Goal: Transaction & Acquisition: Obtain resource

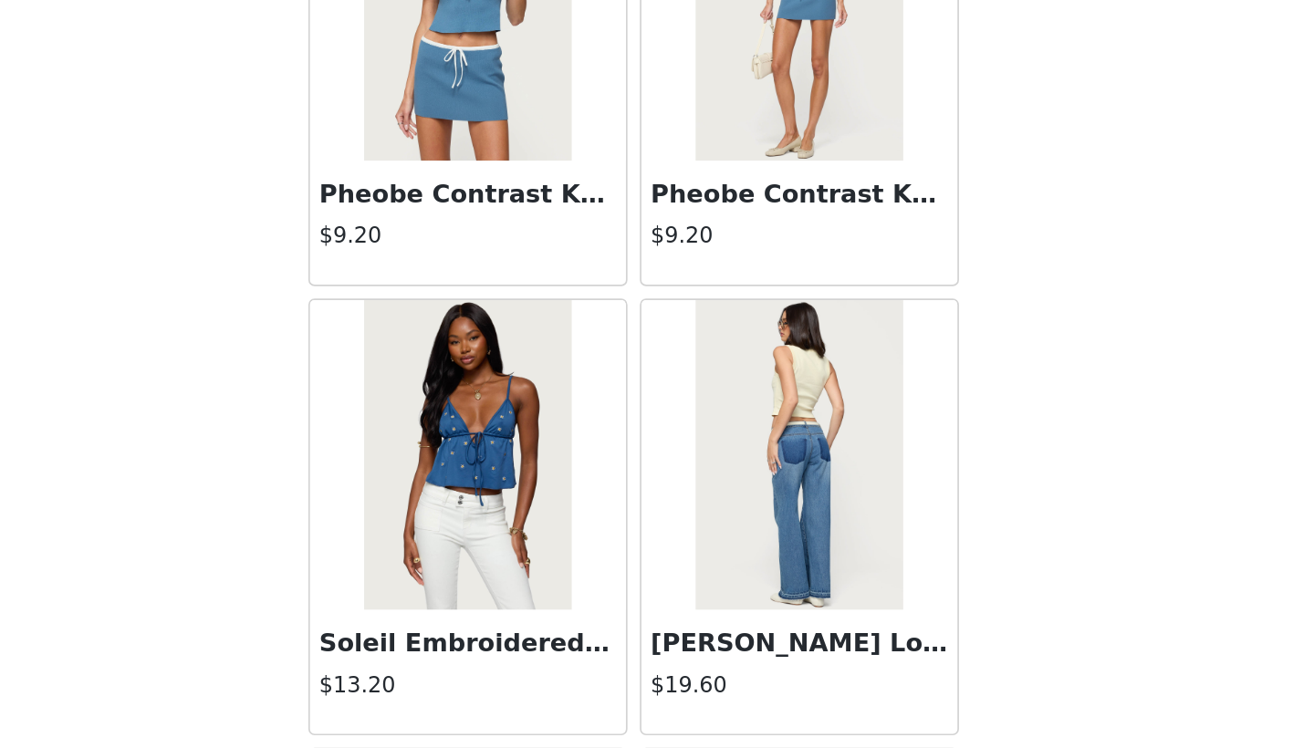
click at [680, 225] on div "STEP 1 OF 5 Products Choose as many products as you'd like, up to $200.00. 0 Se…" at bounding box center [657, 280] width 1314 height 455
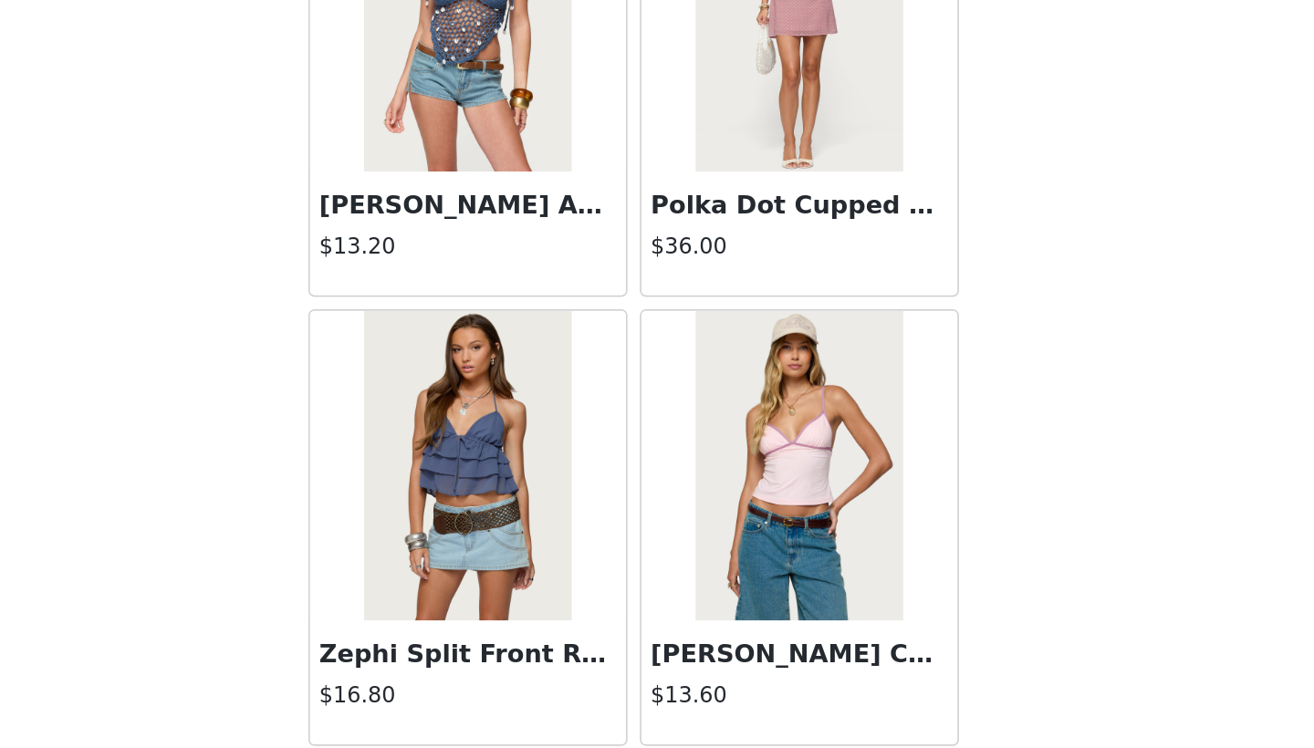
click at [694, 357] on img at bounding box center [754, 448] width 121 height 183
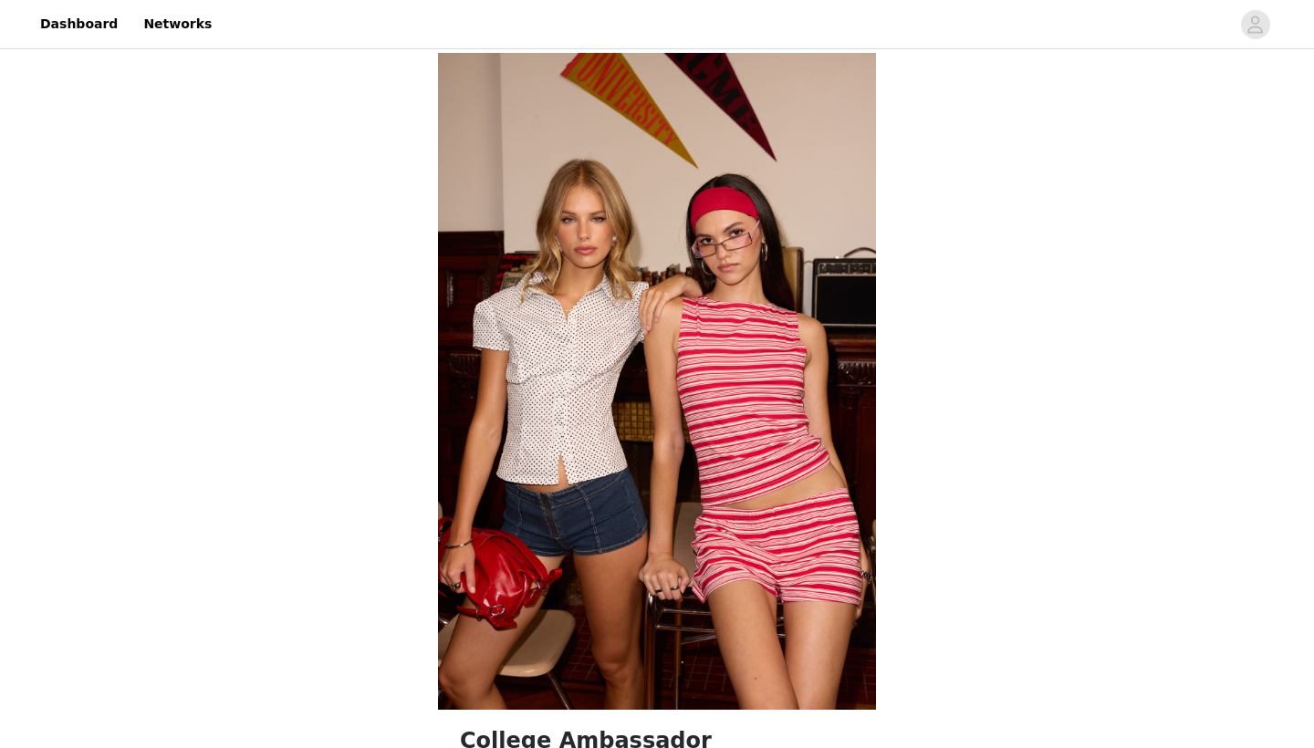
scroll to position [37, 0]
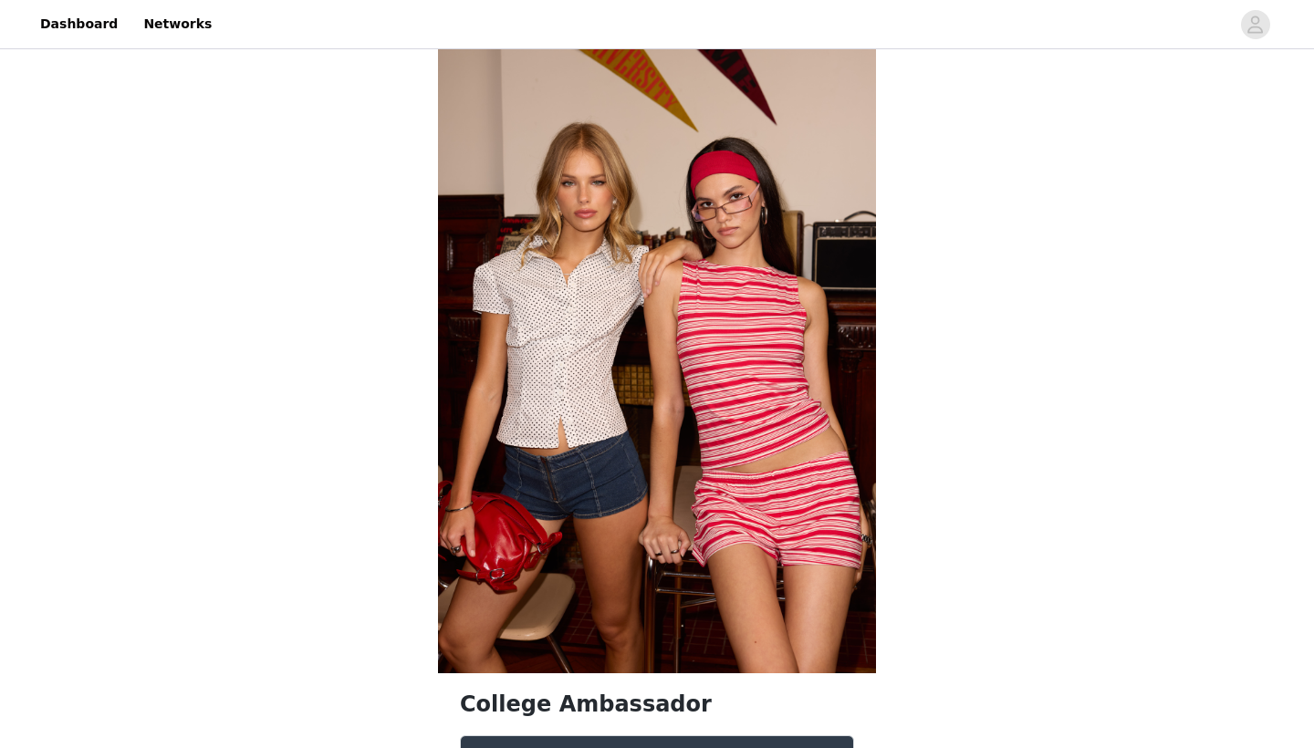
click at [631, 444] on img at bounding box center [657, 344] width 438 height 657
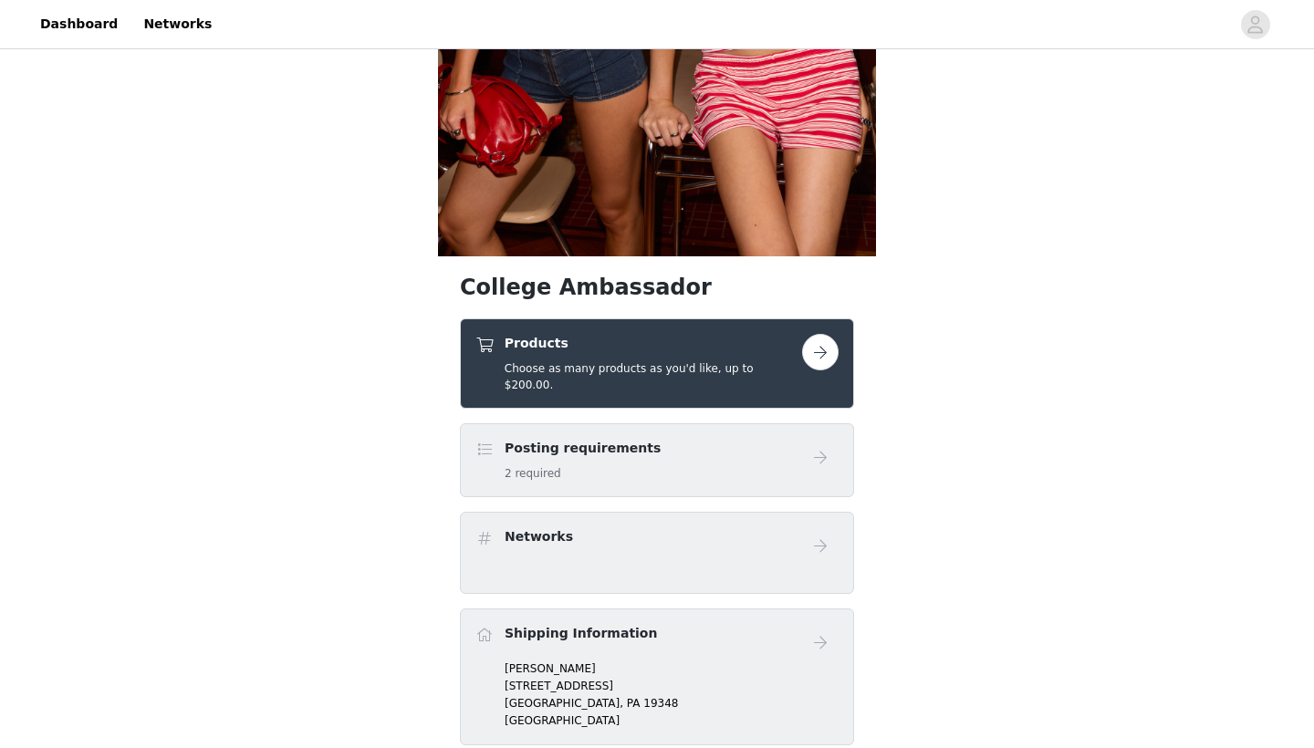
scroll to position [480, 0]
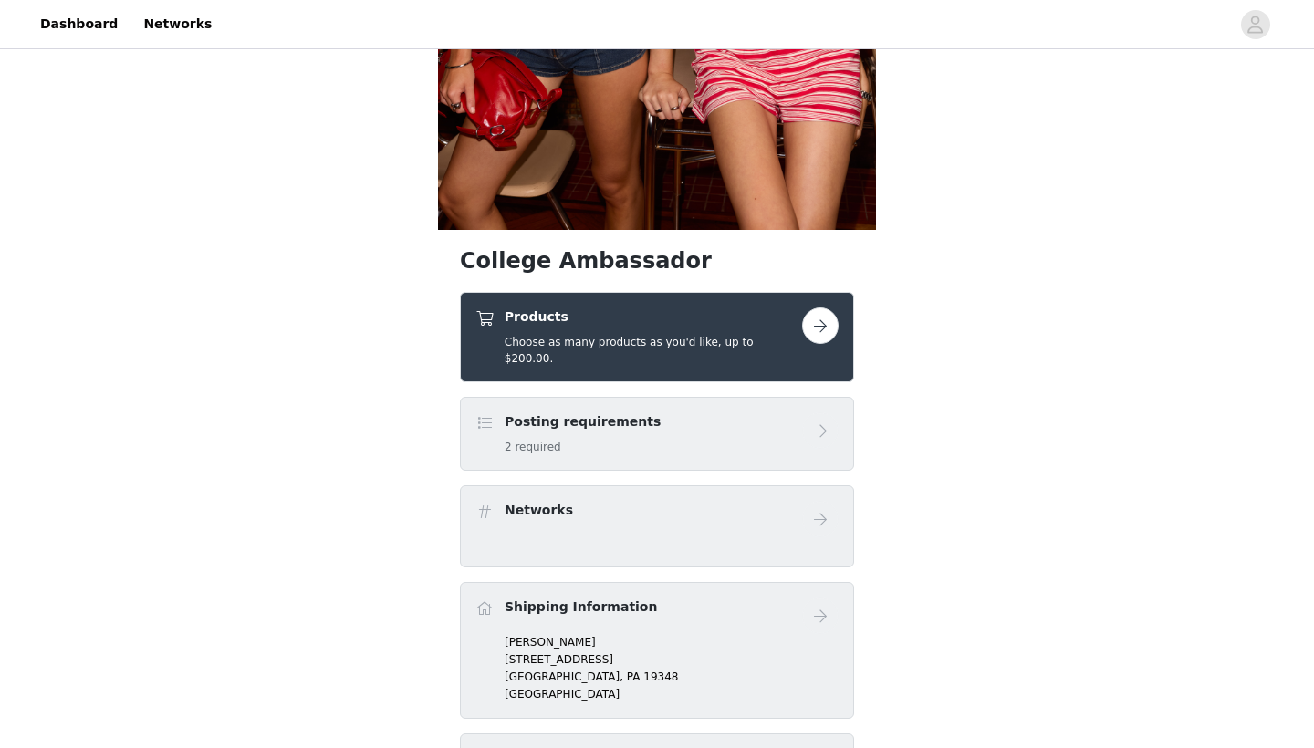
click at [646, 329] on div "Products Choose as many products as you'd like, up to $200.00." at bounding box center [654, 337] width 298 height 59
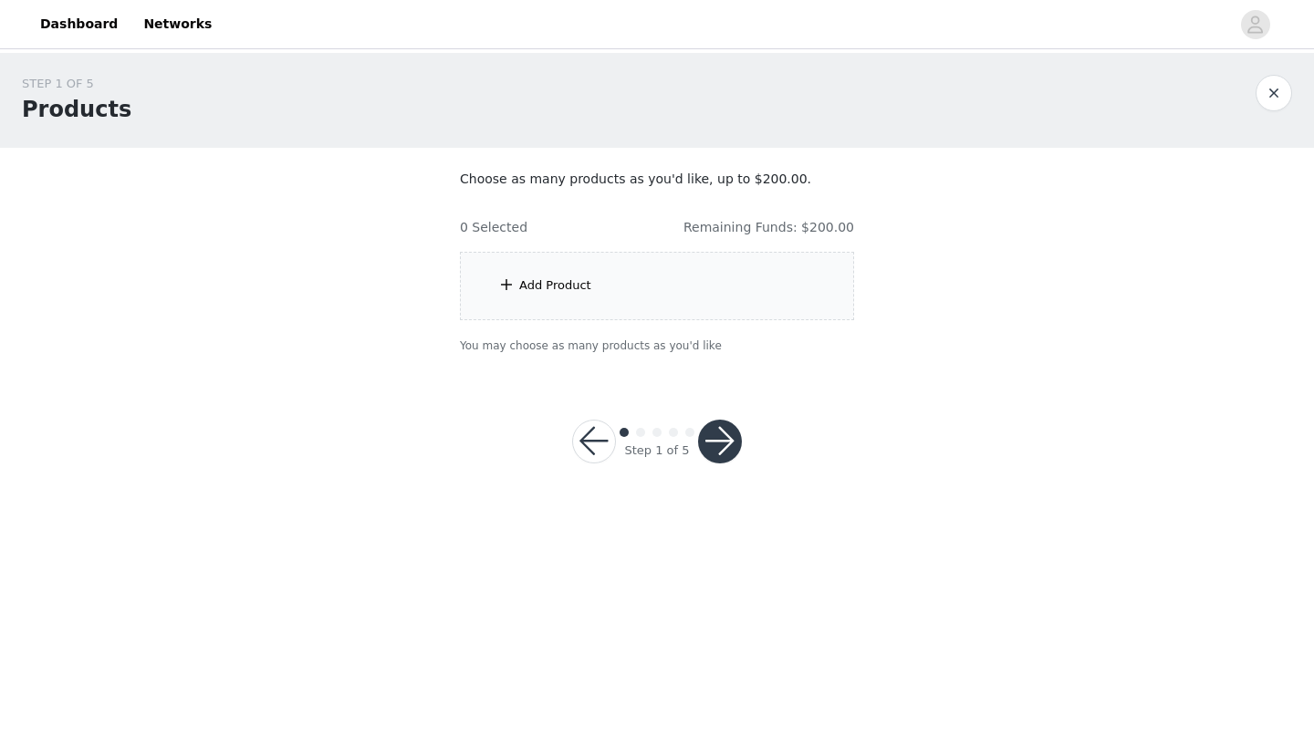
click at [634, 304] on div "Add Product" at bounding box center [657, 286] width 394 height 68
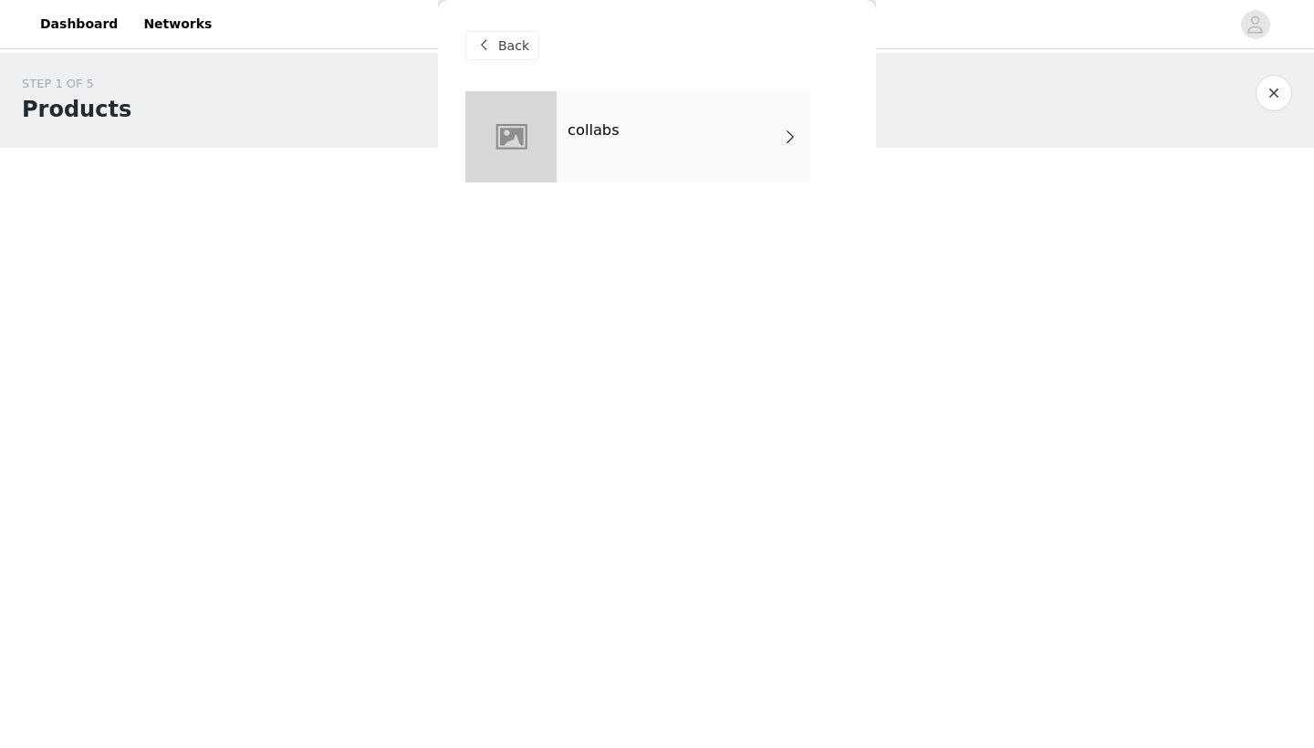
click at [634, 140] on div "collabs" at bounding box center [684, 136] width 254 height 91
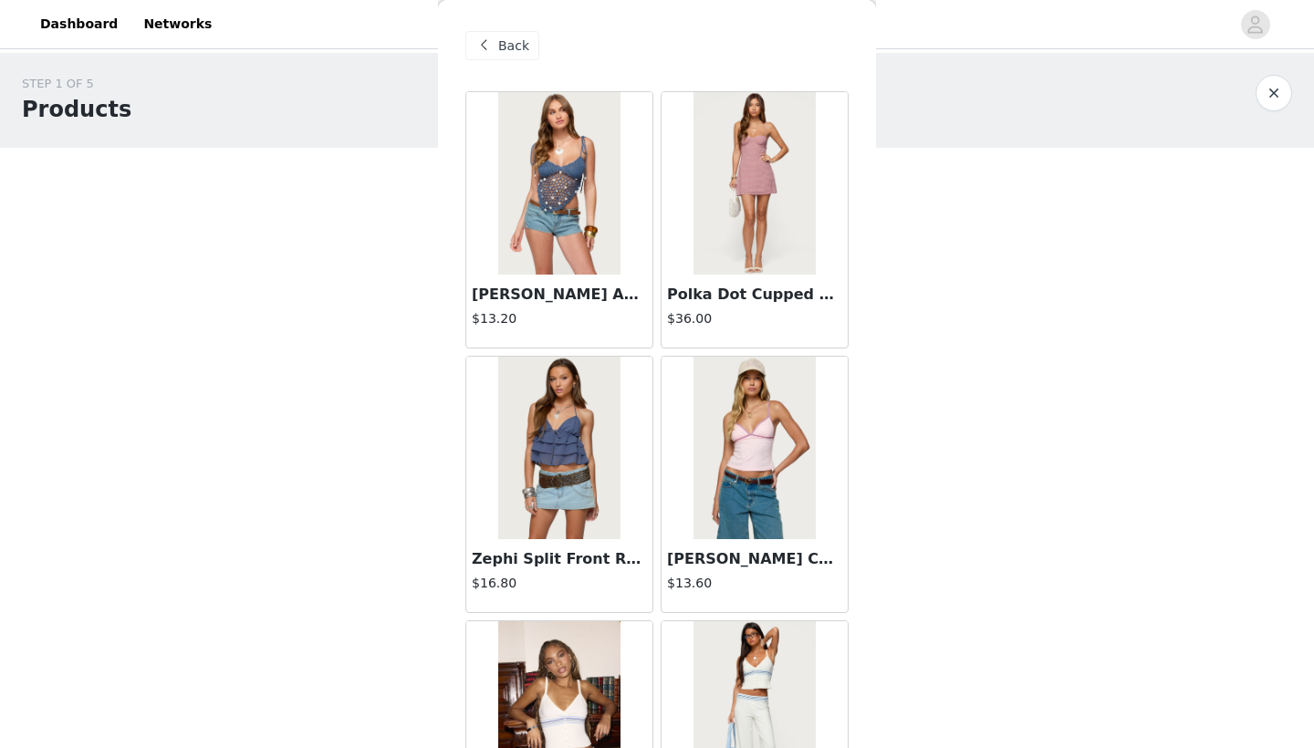
scroll to position [43, 0]
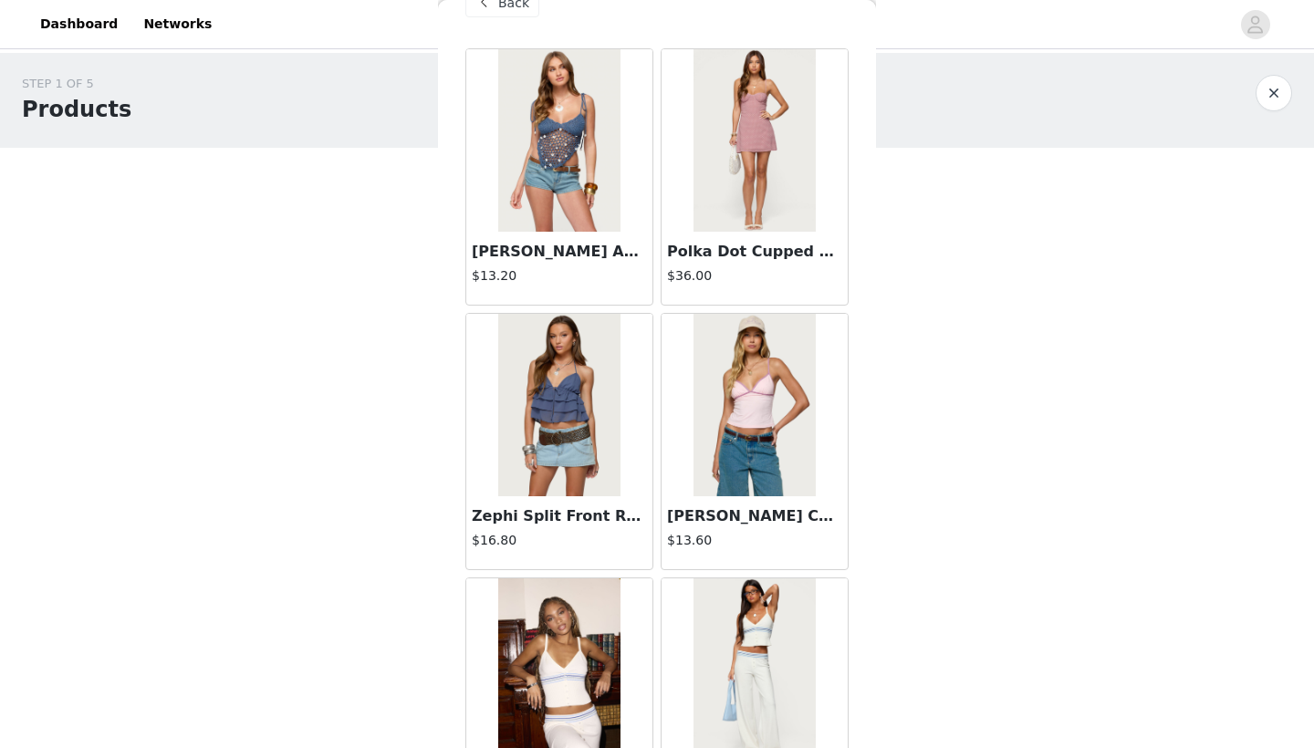
click at [658, 426] on div "[PERSON_NAME] Contrast Tank Top $13.60" at bounding box center [754, 441] width 195 height 265
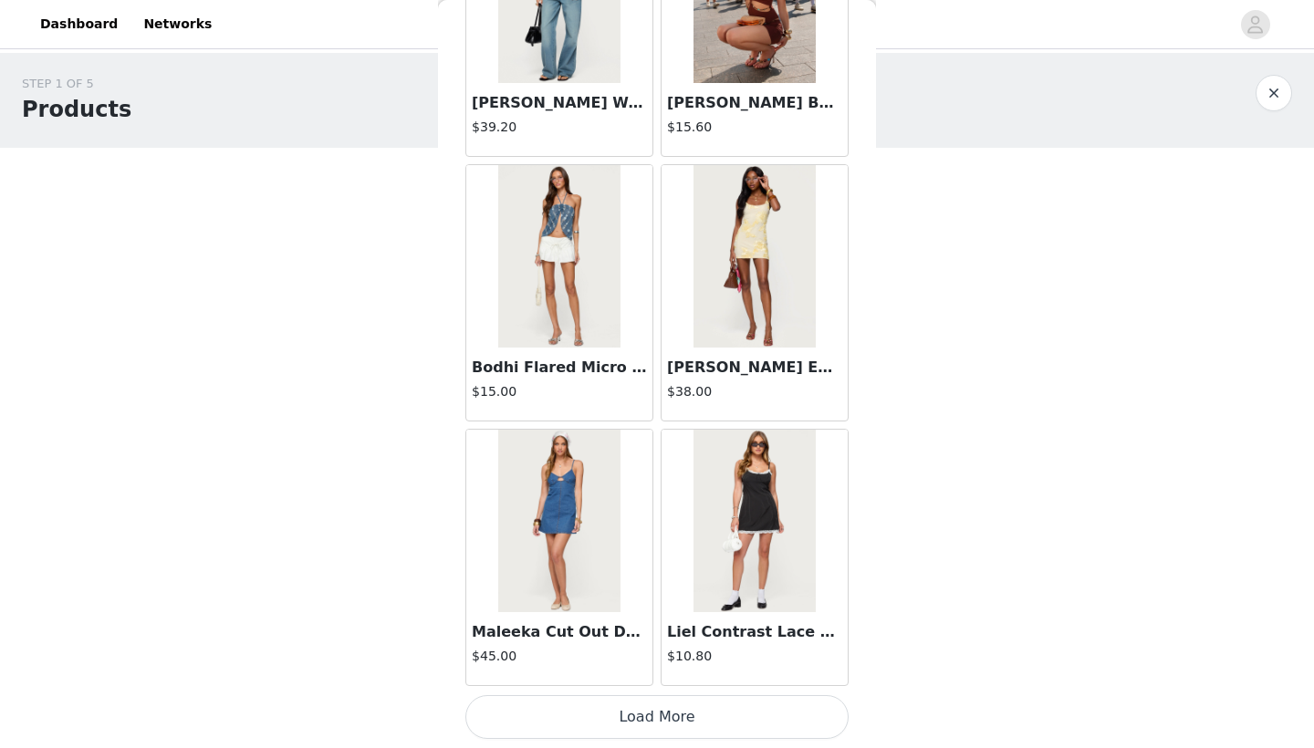
scroll to position [2044, 0]
click at [633, 711] on button "Load More" at bounding box center [656, 717] width 383 height 44
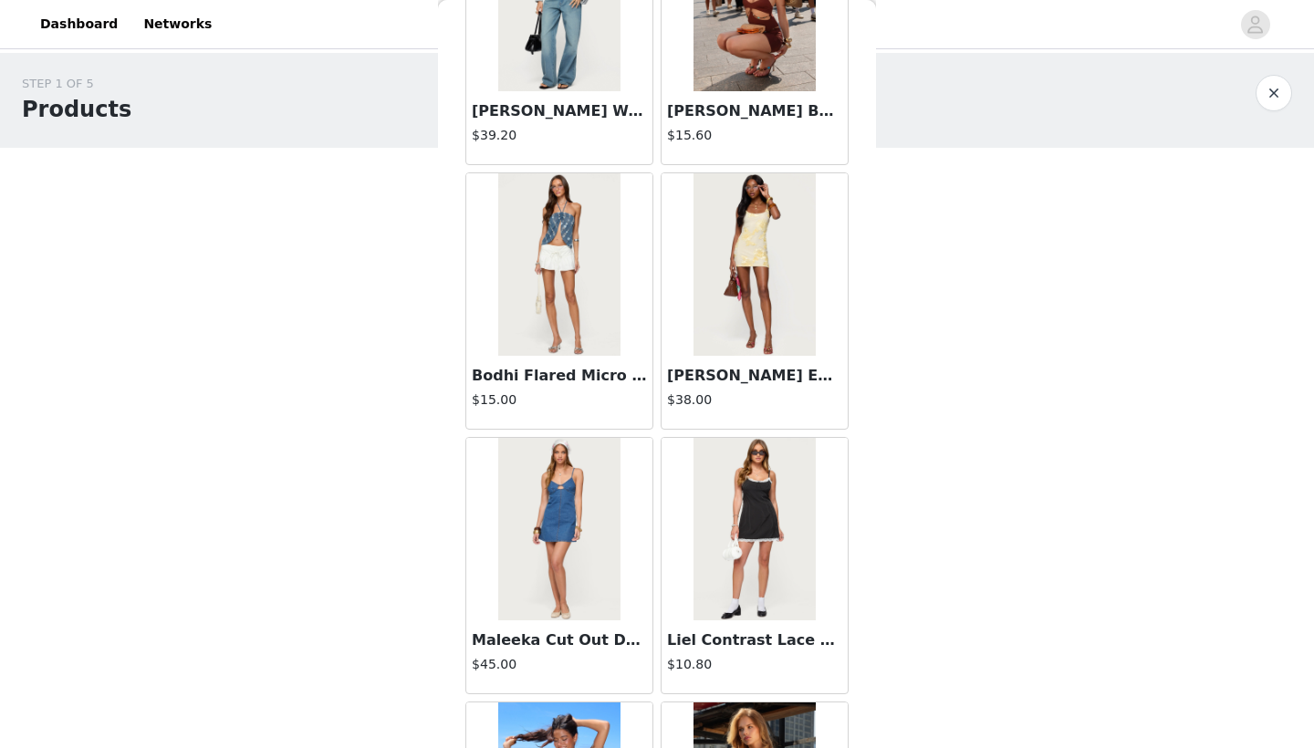
click at [860, 360] on div "Back [PERSON_NAME] Asymmetric Crochet Top $13.20 Polka Dot Cupped Chiffon Mini …" at bounding box center [657, 374] width 438 height 748
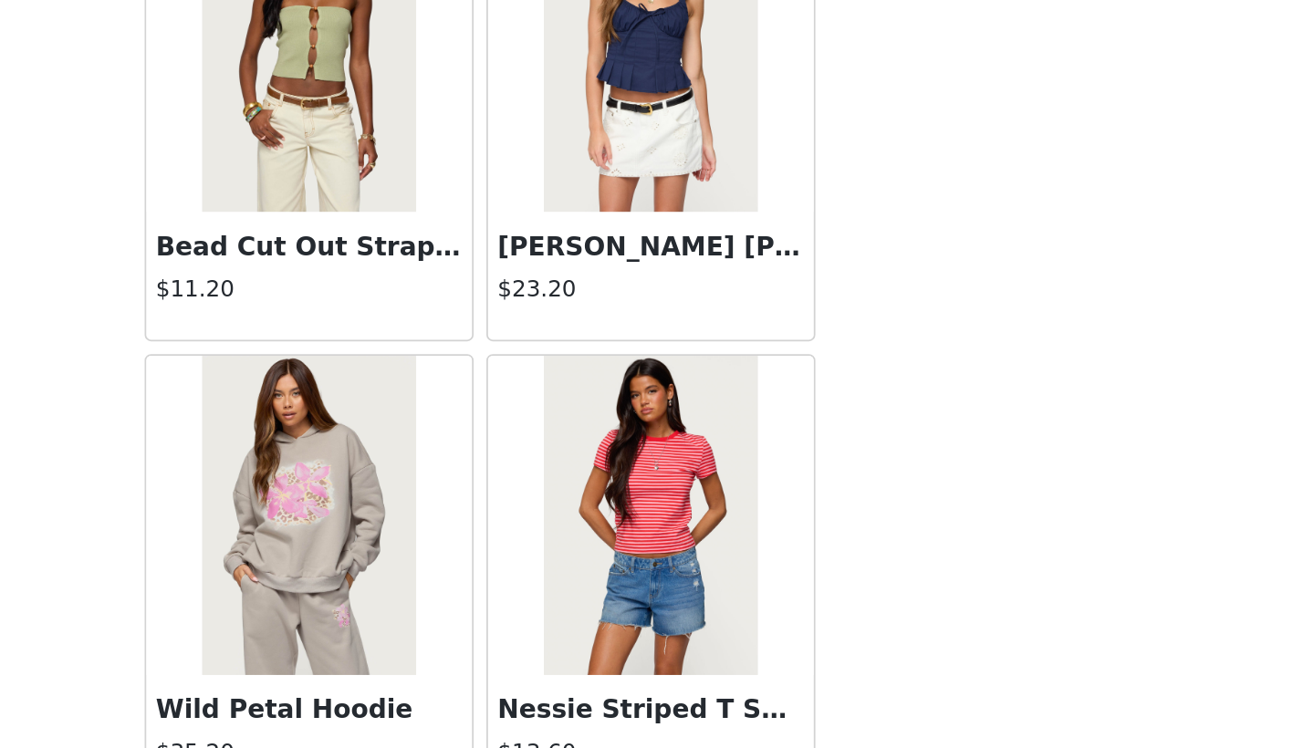
scroll to position [4114, 0]
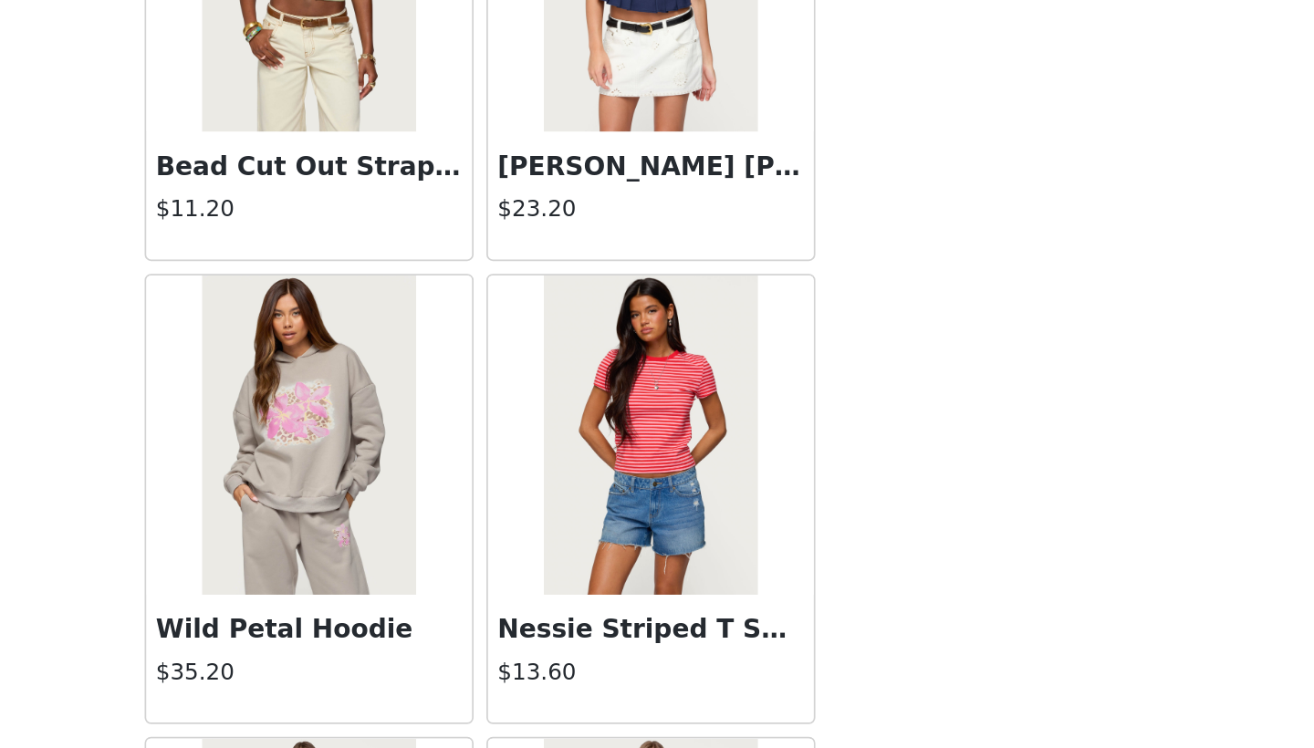
drag, startPoint x: 468, startPoint y: 280, endPoint x: 470, endPoint y: 298, distance: 17.4
click at [470, 298] on div "Back [PERSON_NAME] Asymmetric Crochet Top $13.20 Polka Dot Cupped Chiffon Mini …" at bounding box center [657, 374] width 438 height 748
click at [479, 284] on div "Back [PERSON_NAME] Asymmetric Crochet Top $13.20 Polka Dot Cupped Chiffon Mini …" at bounding box center [657, 374] width 438 height 748
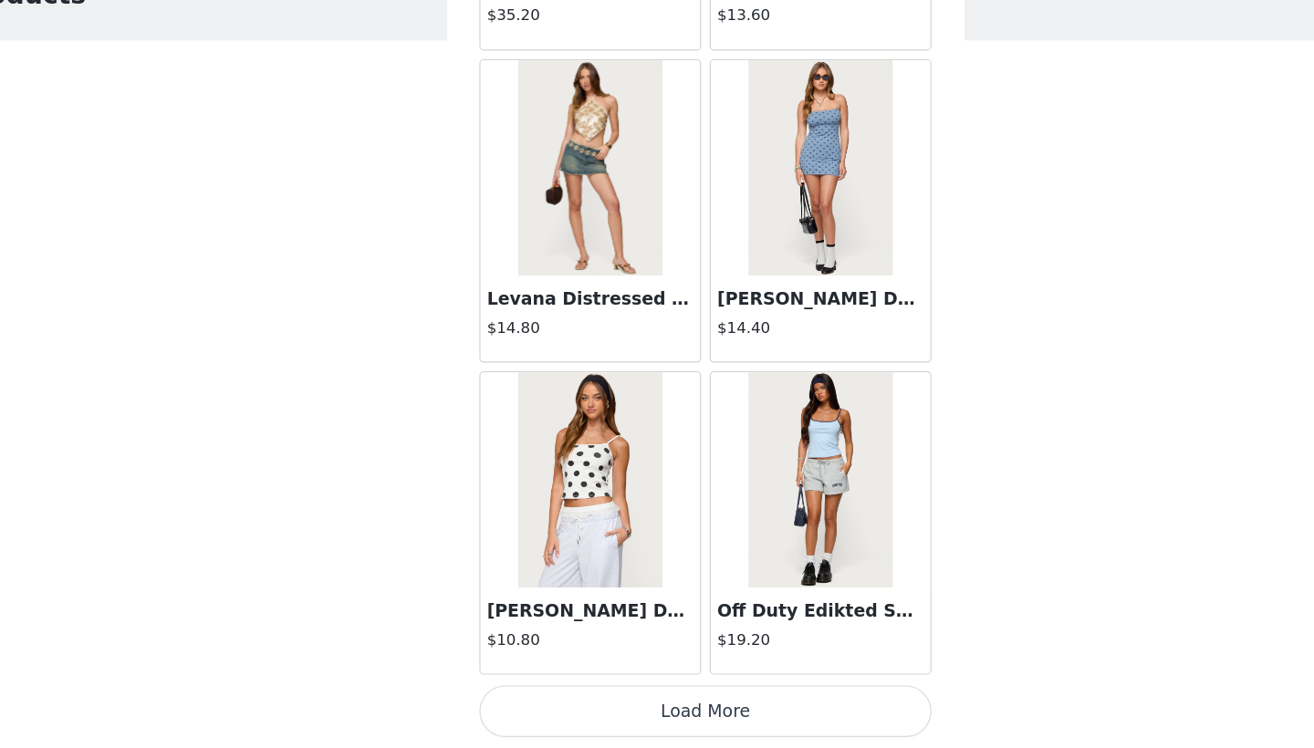
scroll to position [4691, 0]
click at [619, 695] on button "Load More" at bounding box center [656, 717] width 383 height 44
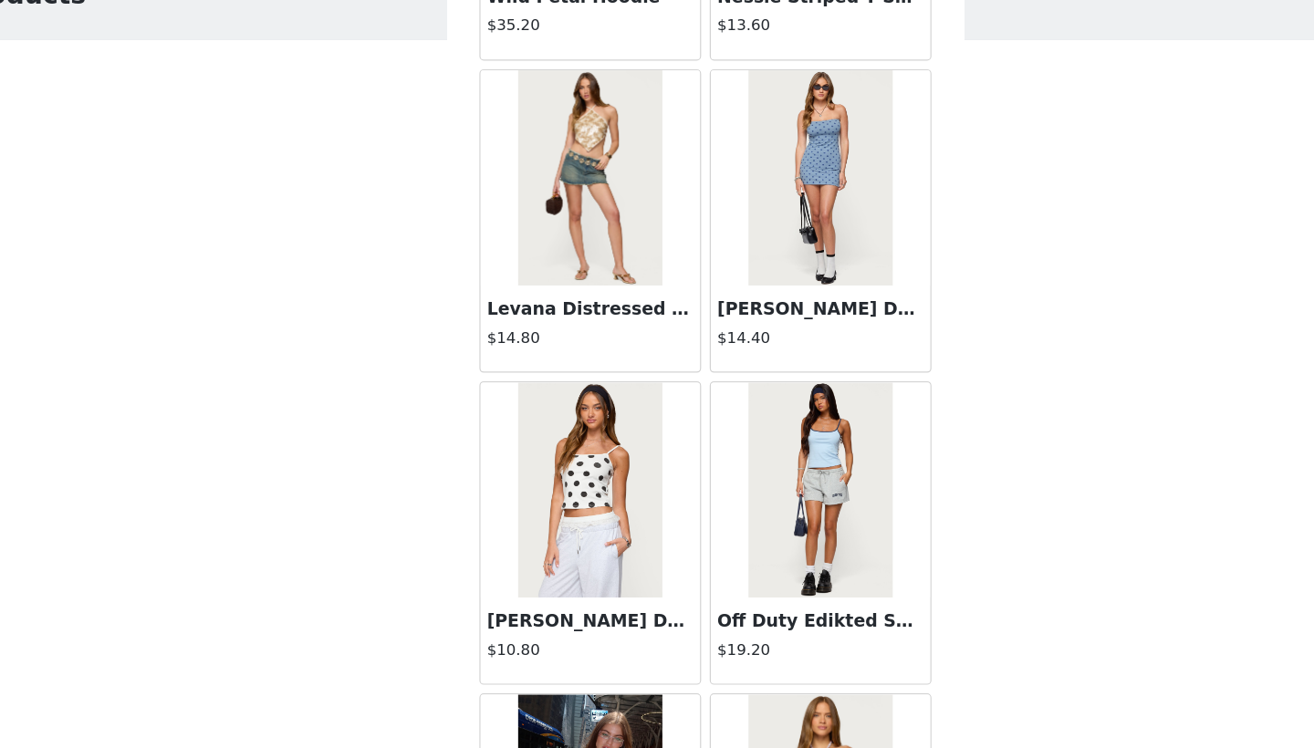
scroll to position [0, 0]
click at [779, 438] on div at bounding box center [755, 529] width 186 height 183
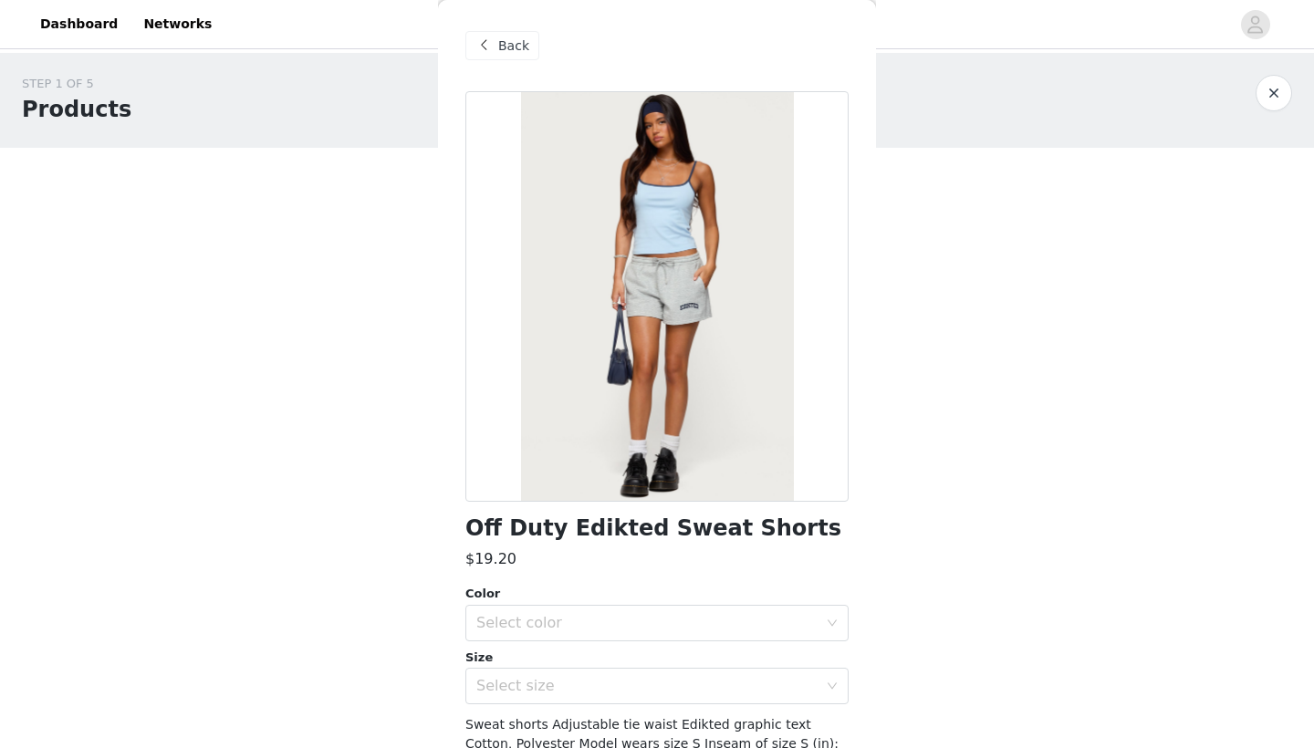
click at [497, 38] on div "Back" at bounding box center [502, 45] width 74 height 29
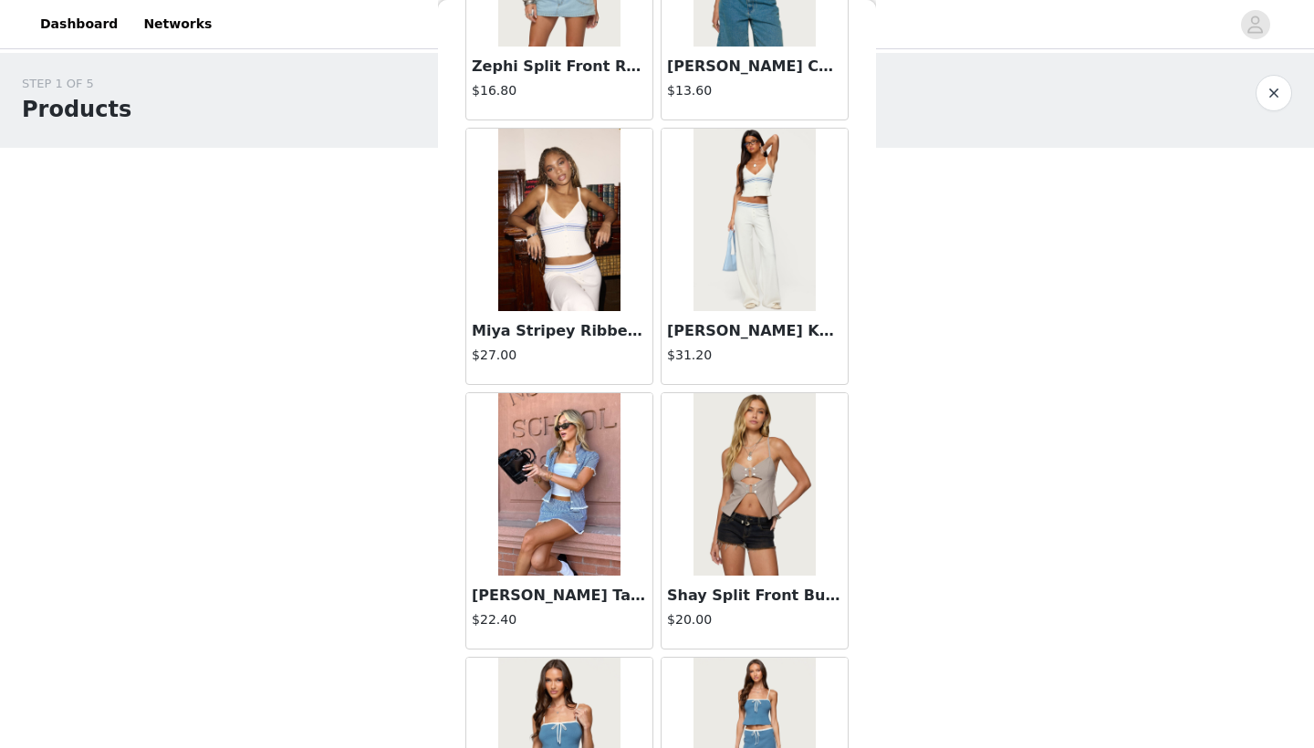
scroll to position [503, 0]
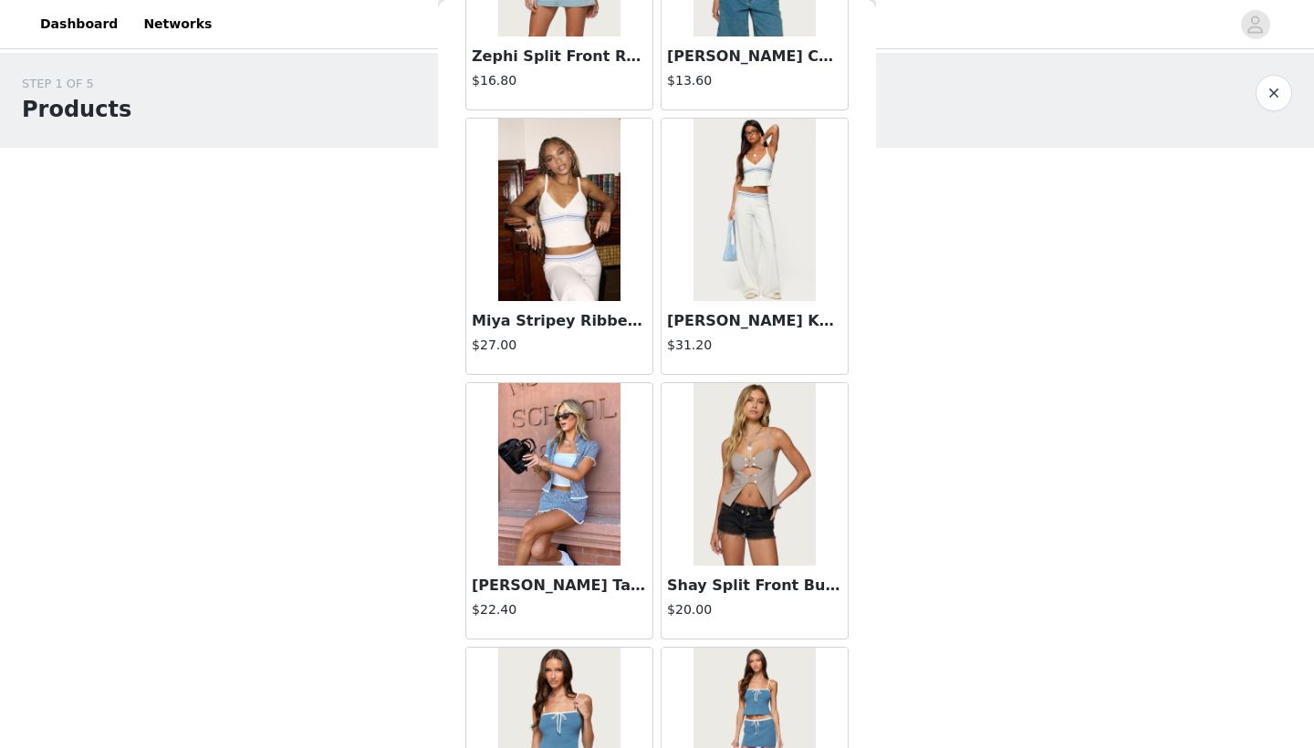
click at [566, 476] on img at bounding box center [558, 474] width 121 height 183
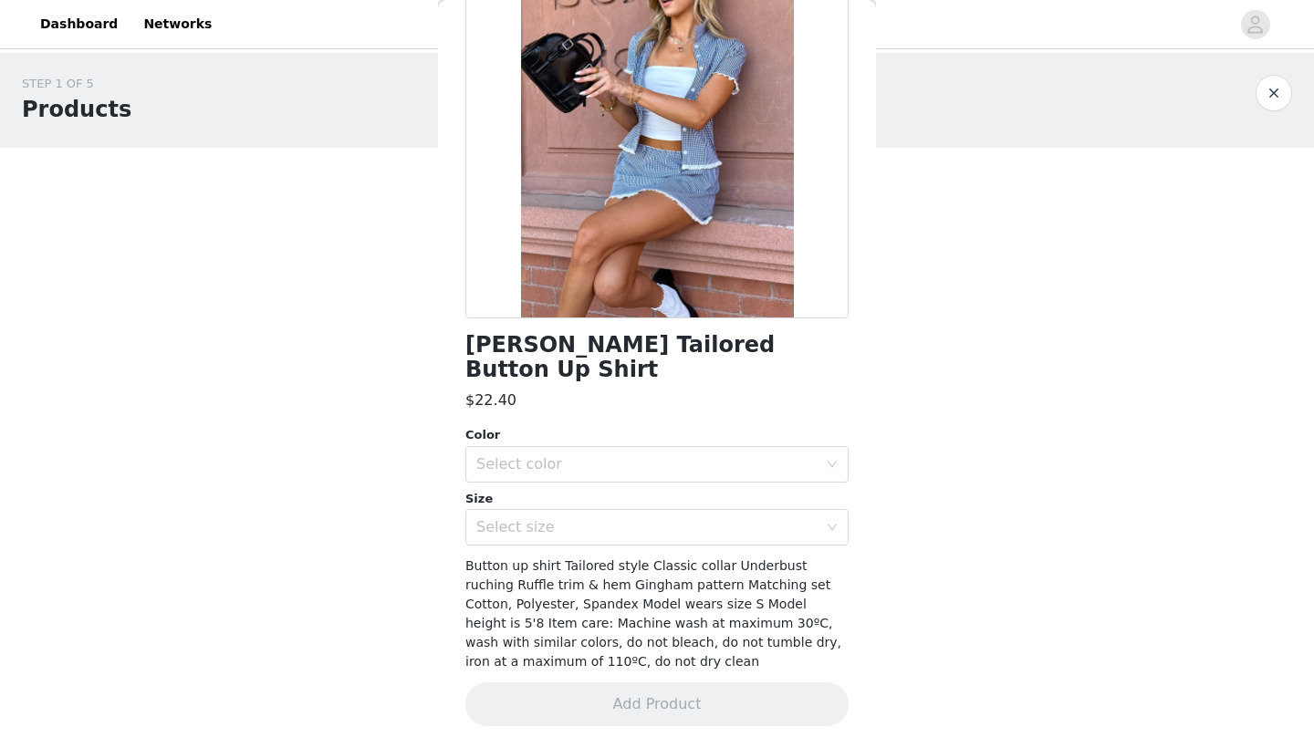
scroll to position [183, 0]
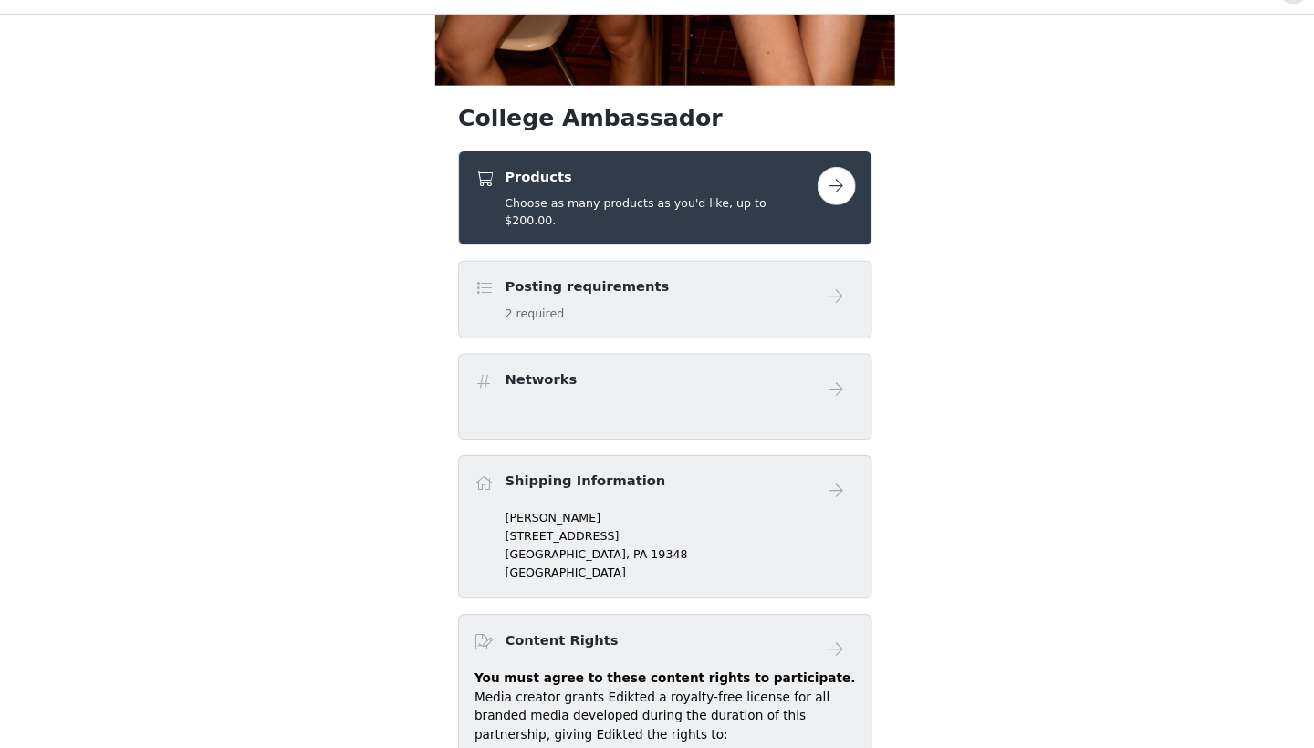
scroll to position [601, 0]
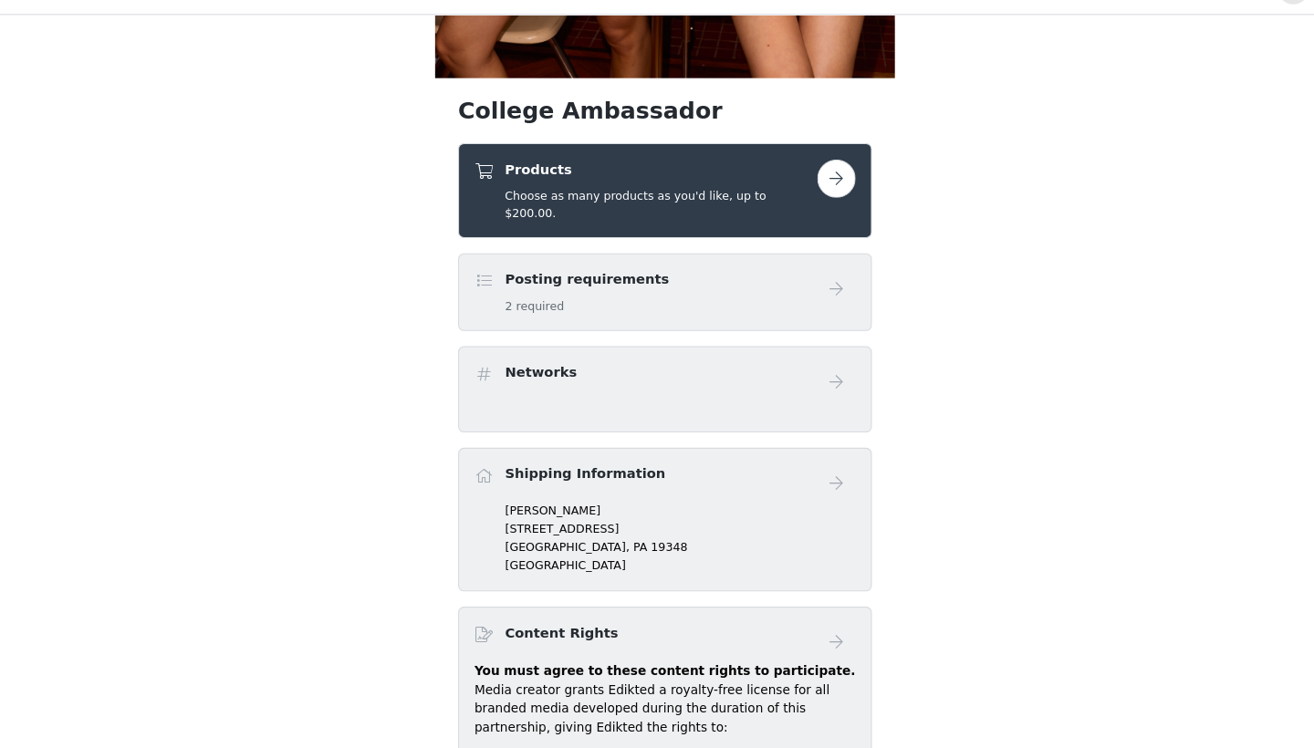
click at [806, 187] on button "button" at bounding box center [820, 205] width 37 height 37
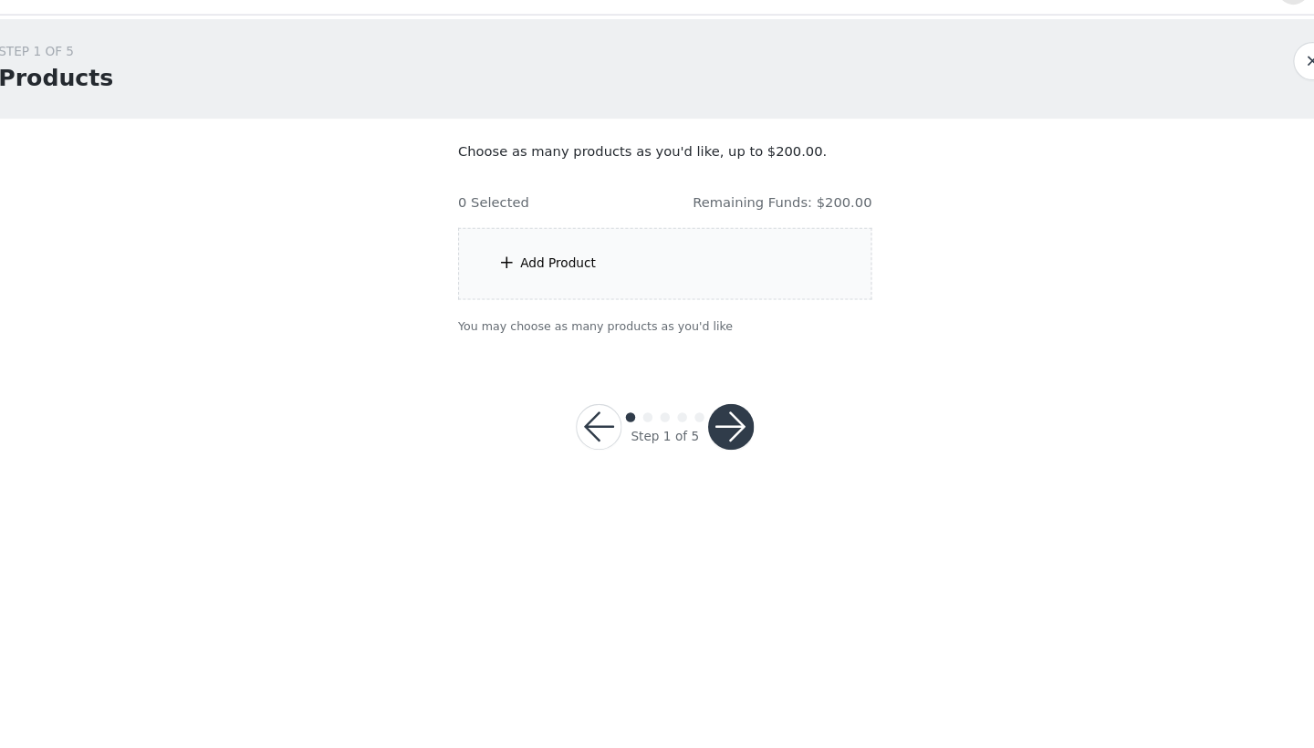
click at [691, 255] on div "Add Product" at bounding box center [657, 286] width 394 height 68
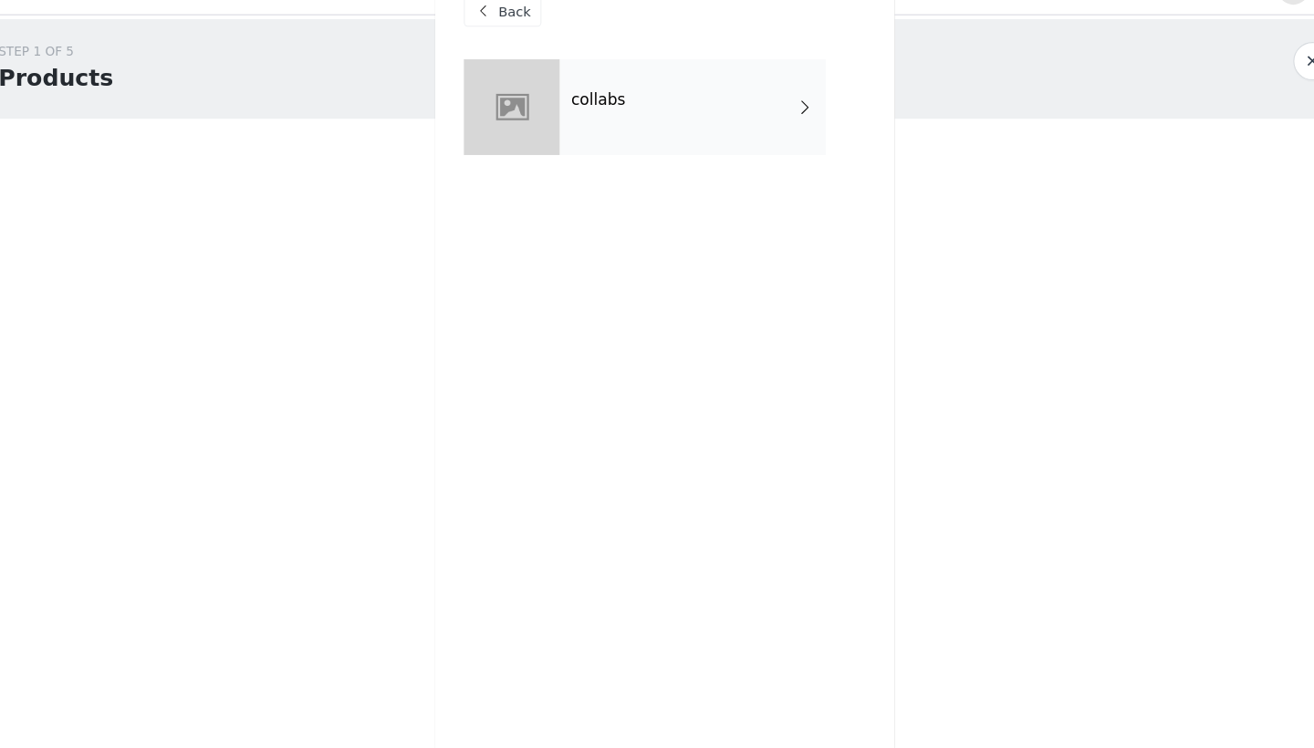
click at [681, 124] on div "collabs" at bounding box center [684, 136] width 254 height 91
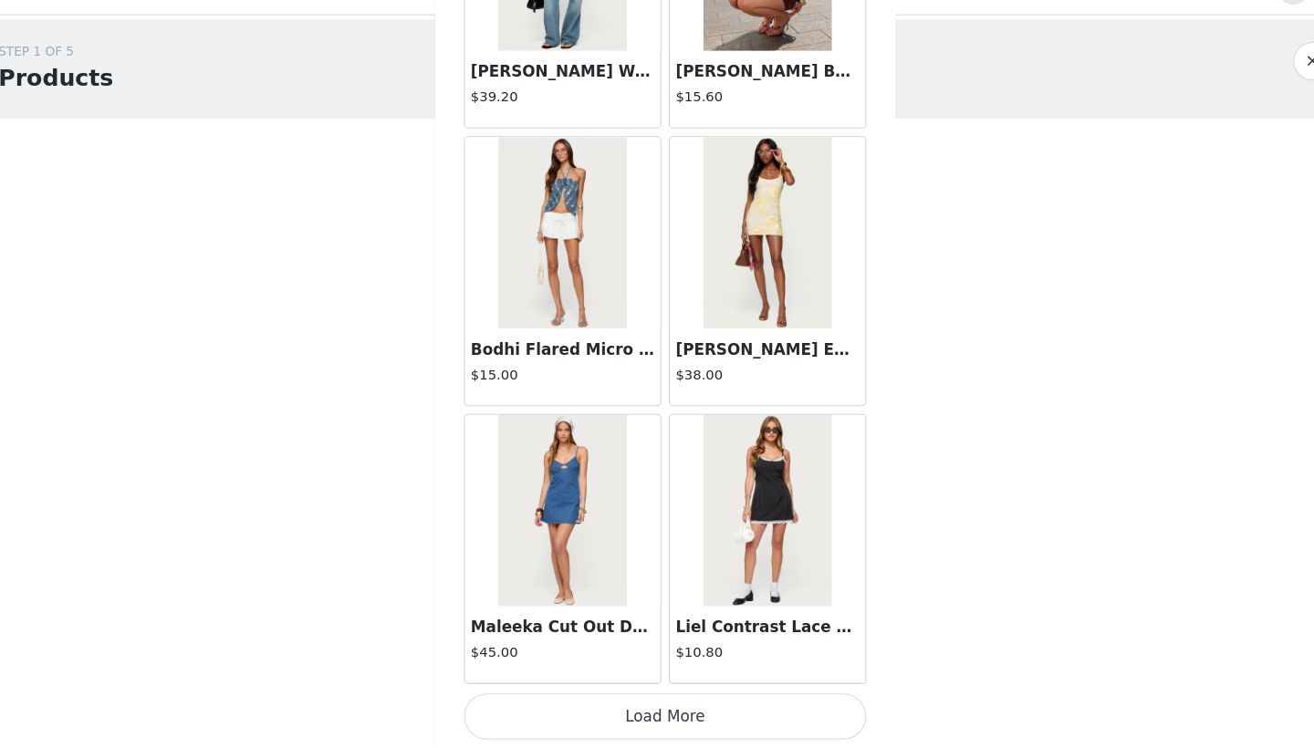
click at [573, 701] on button "Load More" at bounding box center [656, 717] width 383 height 44
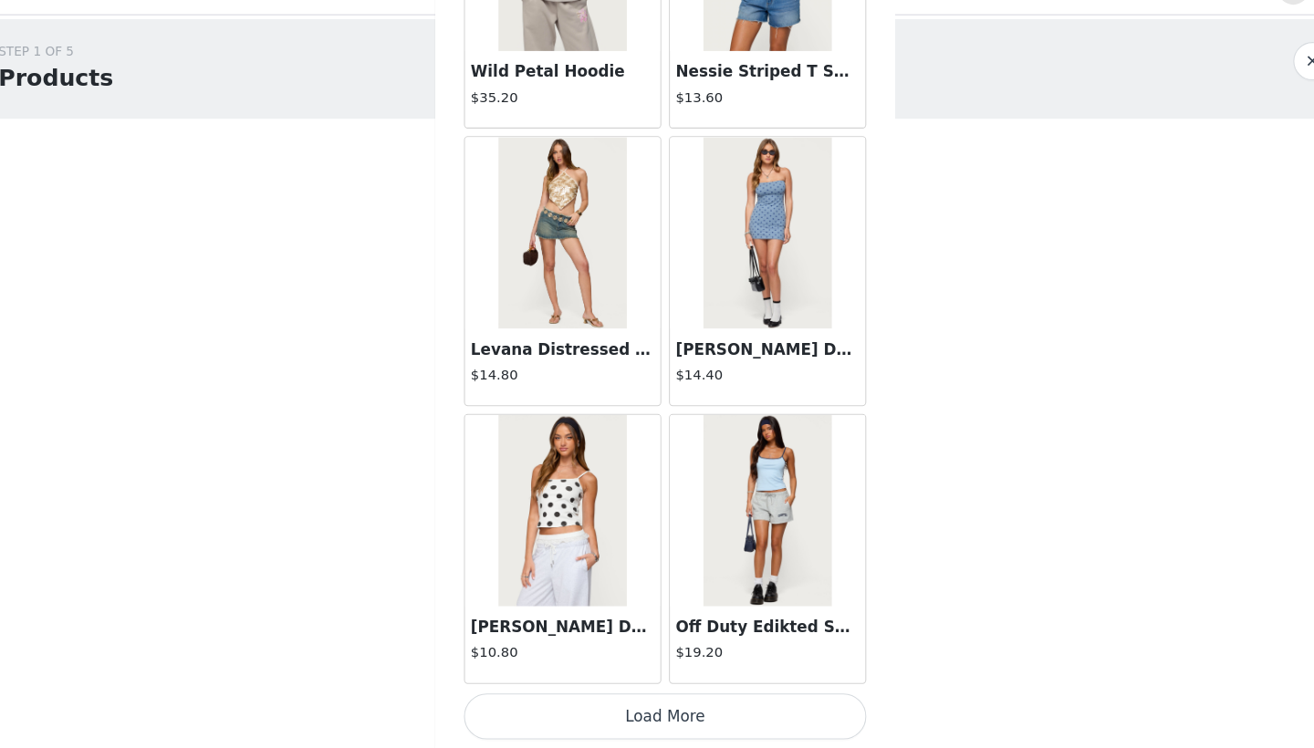
click at [660, 695] on button "Load More" at bounding box center [656, 717] width 383 height 44
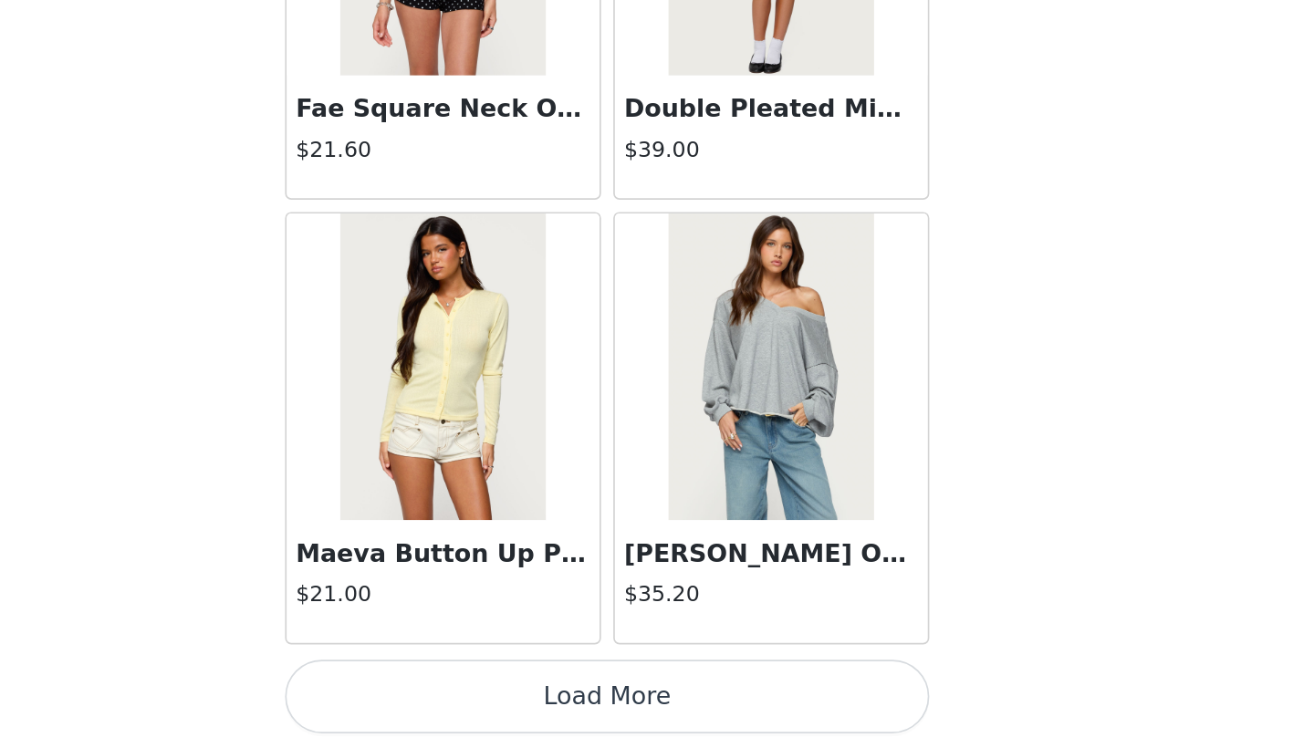
click at [465, 695] on button "Load More" at bounding box center [656, 717] width 383 height 44
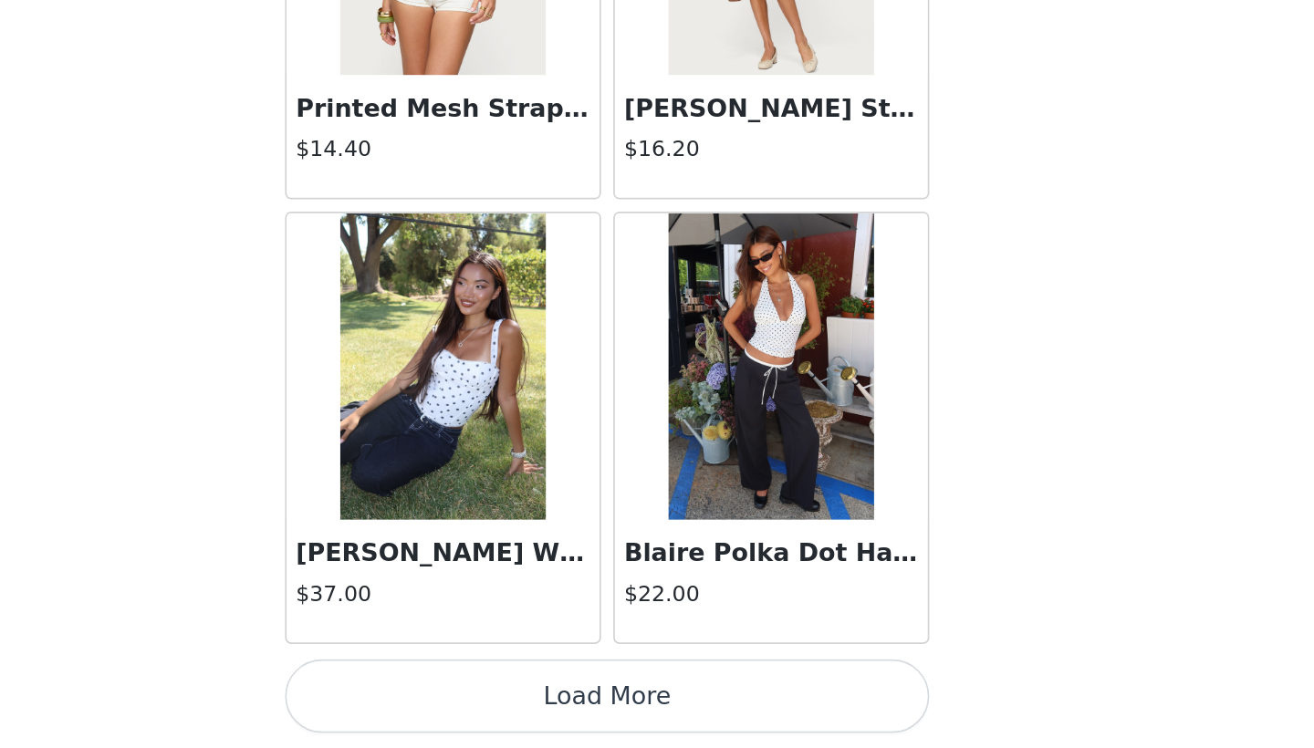
scroll to position [9985, 0]
click at [465, 695] on button "Load More" at bounding box center [656, 717] width 383 height 44
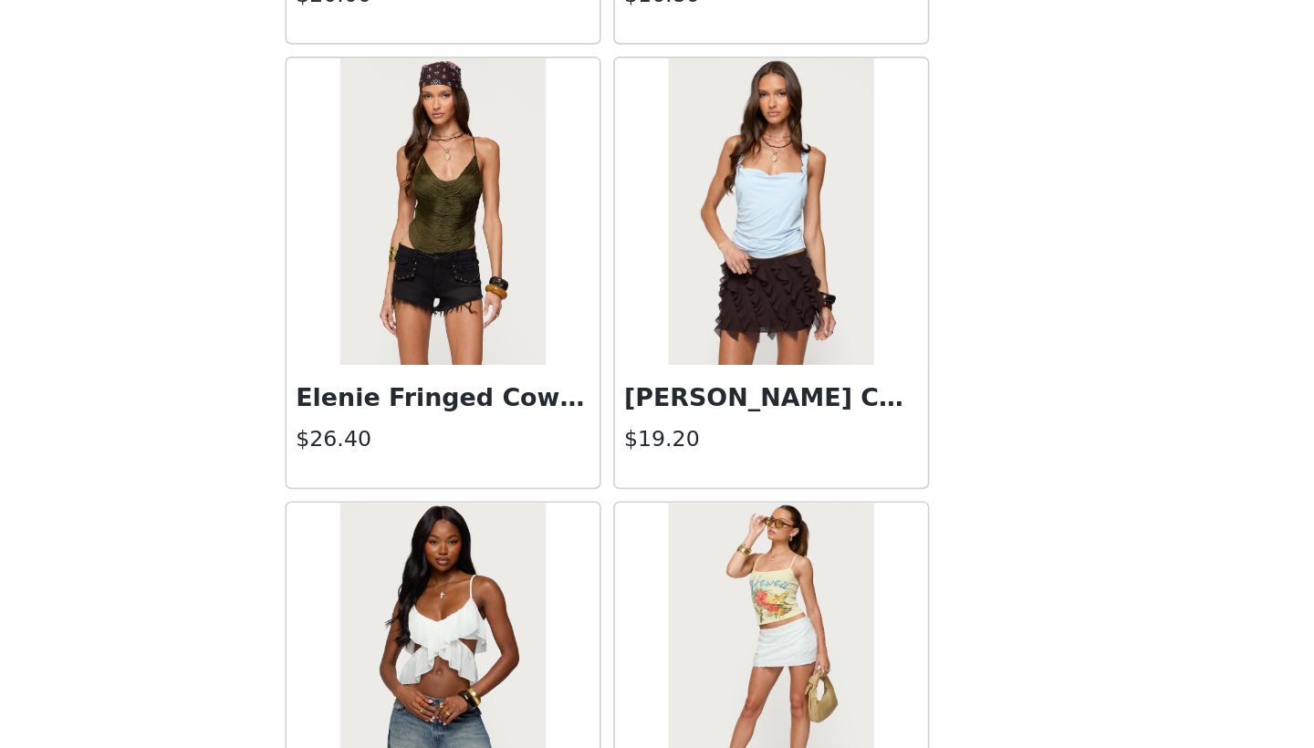
scroll to position [12461, 0]
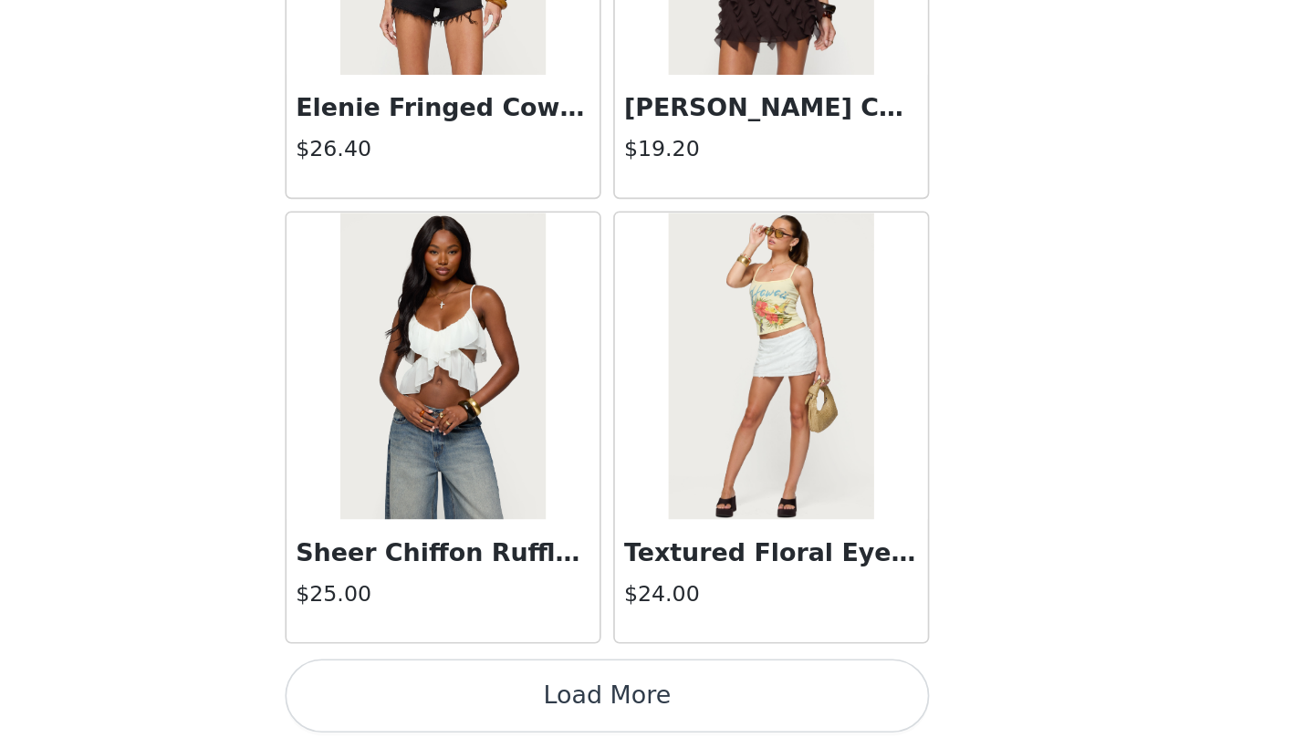
click at [465, 695] on button "Load More" at bounding box center [656, 717] width 383 height 44
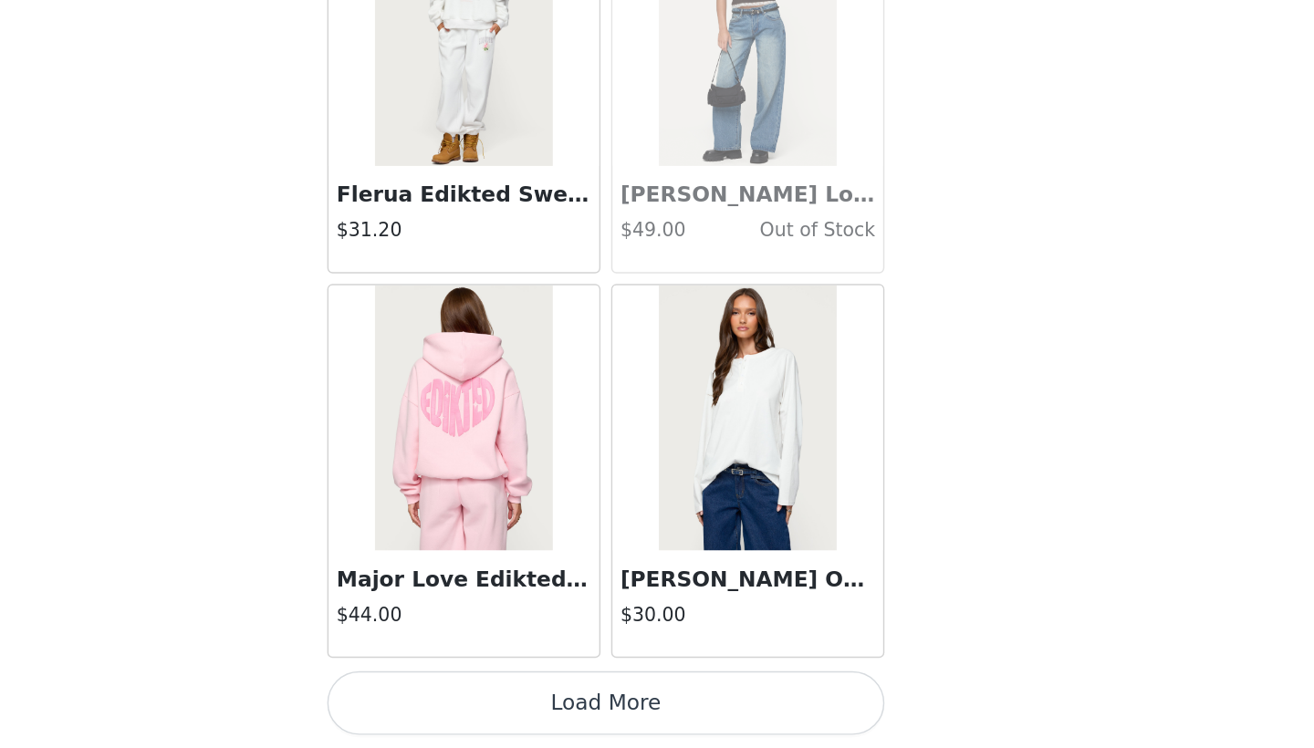
scroll to position [0, 0]
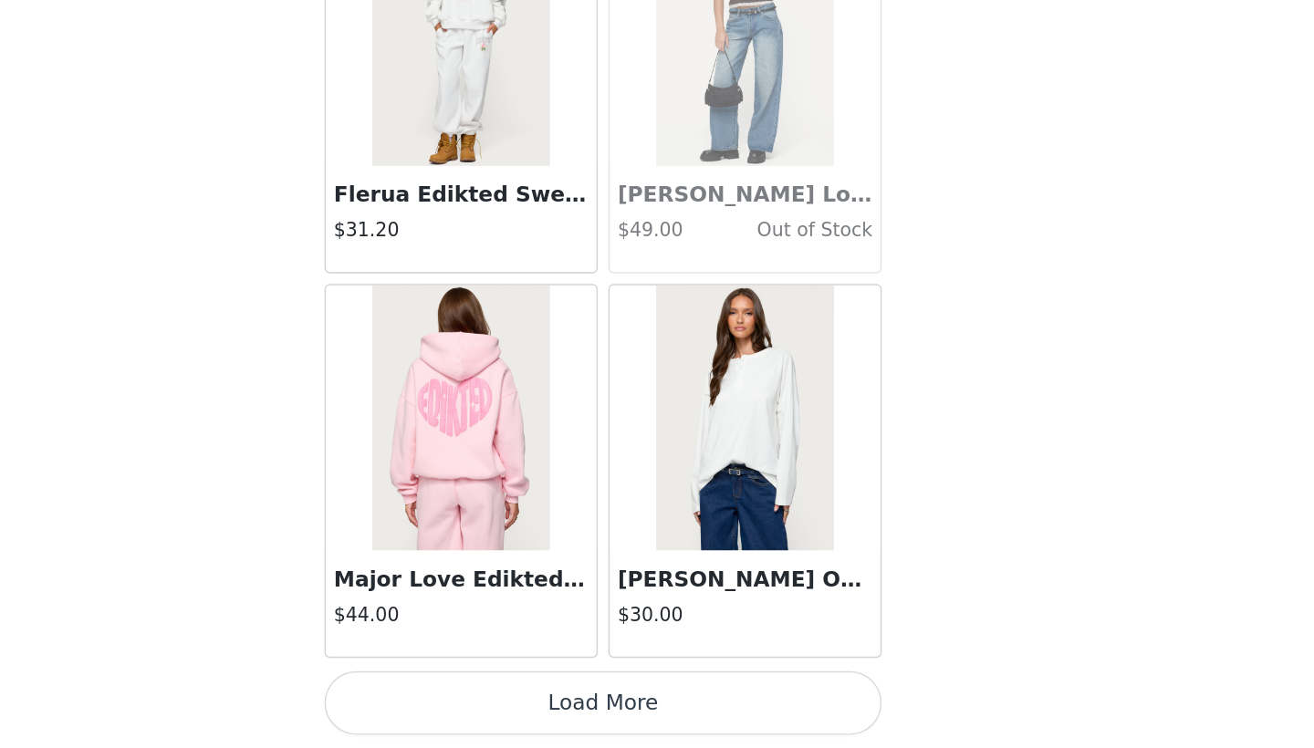
click at [472, 695] on button "Load More" at bounding box center [656, 717] width 383 height 44
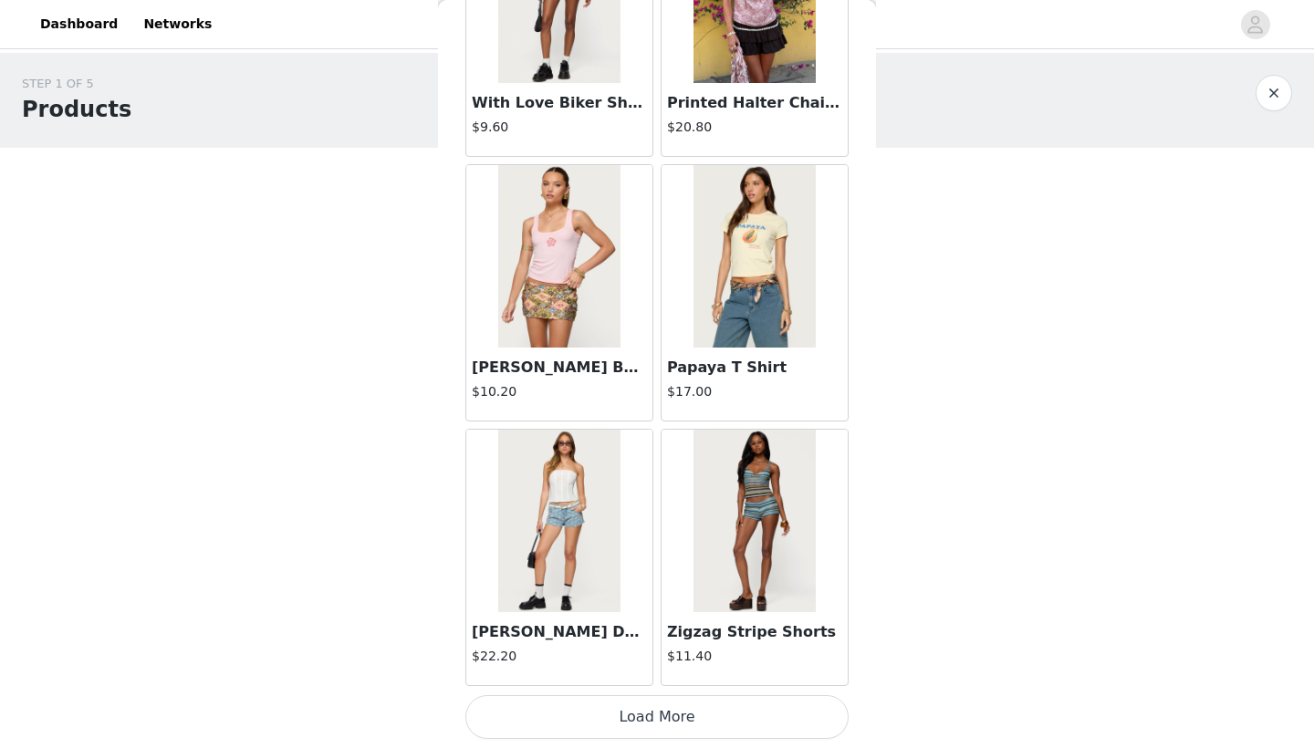
click at [568, 718] on button "Load More" at bounding box center [656, 717] width 383 height 44
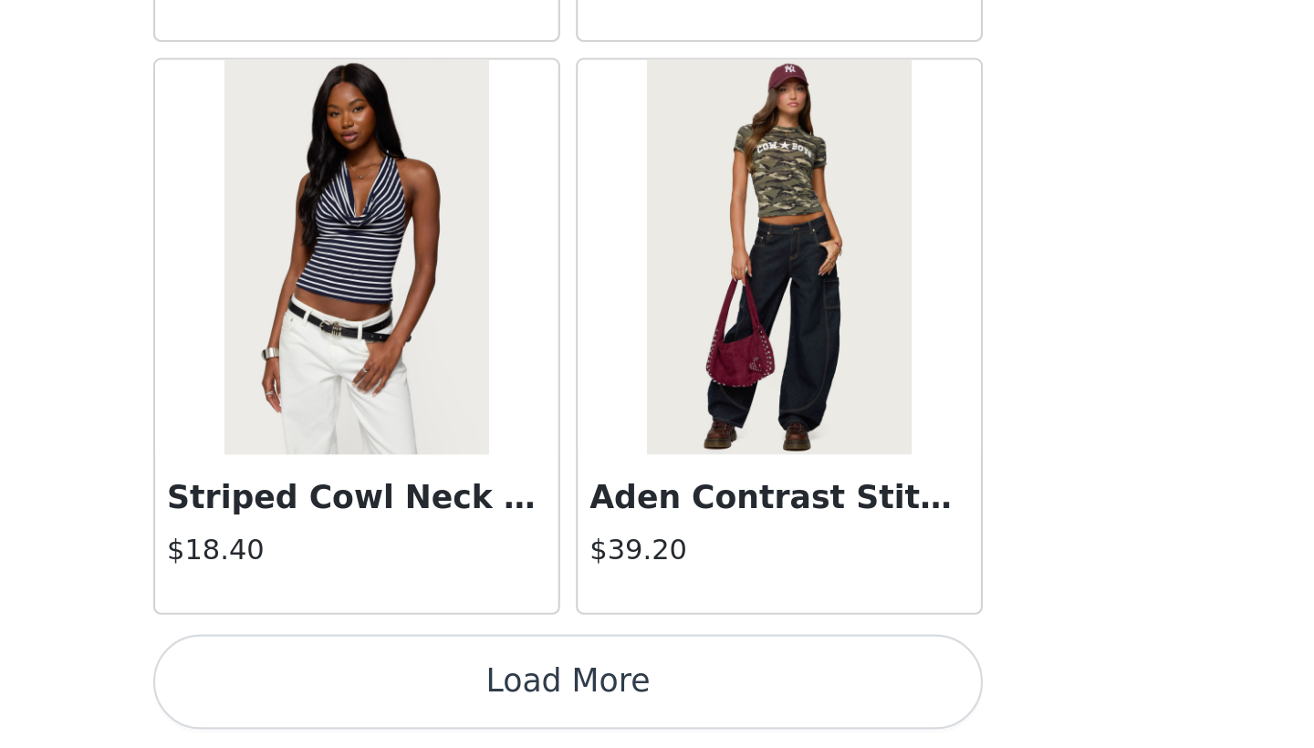
click at [465, 695] on button "Load More" at bounding box center [656, 717] width 383 height 44
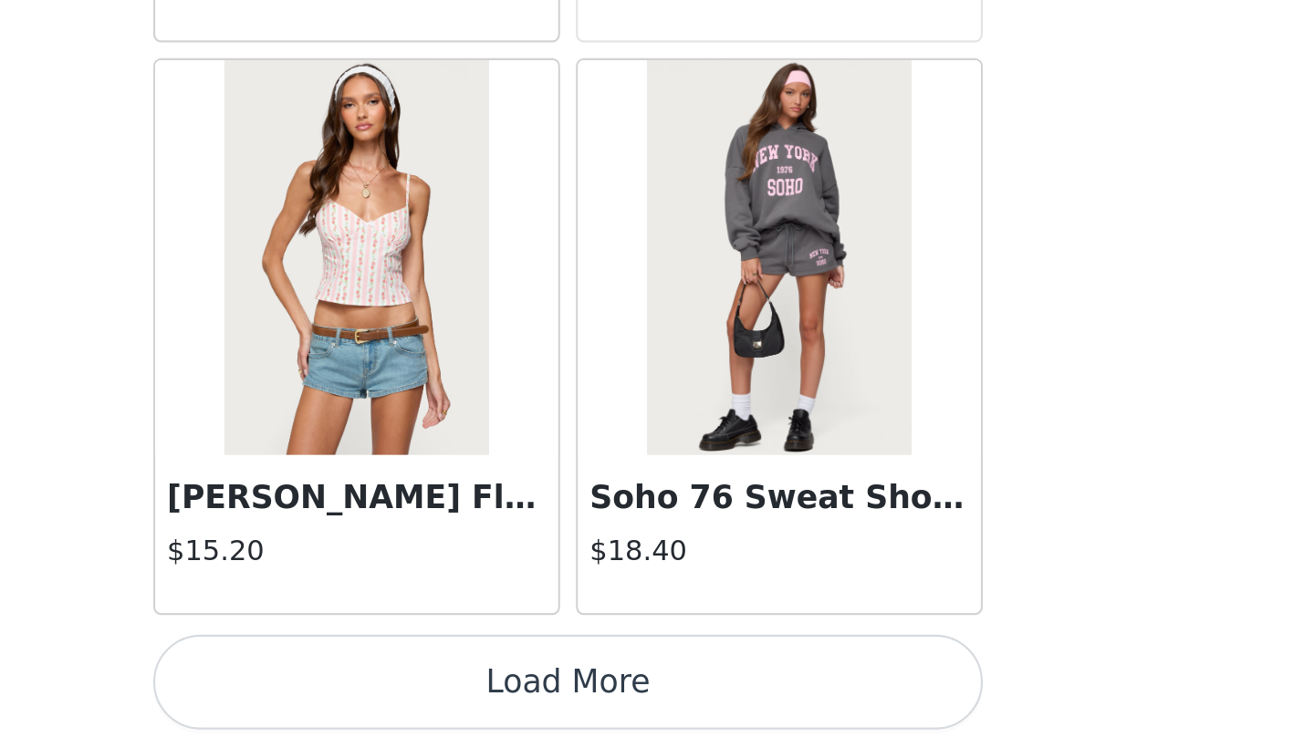
scroll to position [23220, 0]
click at [465, 695] on button "Load More" at bounding box center [656, 717] width 383 height 44
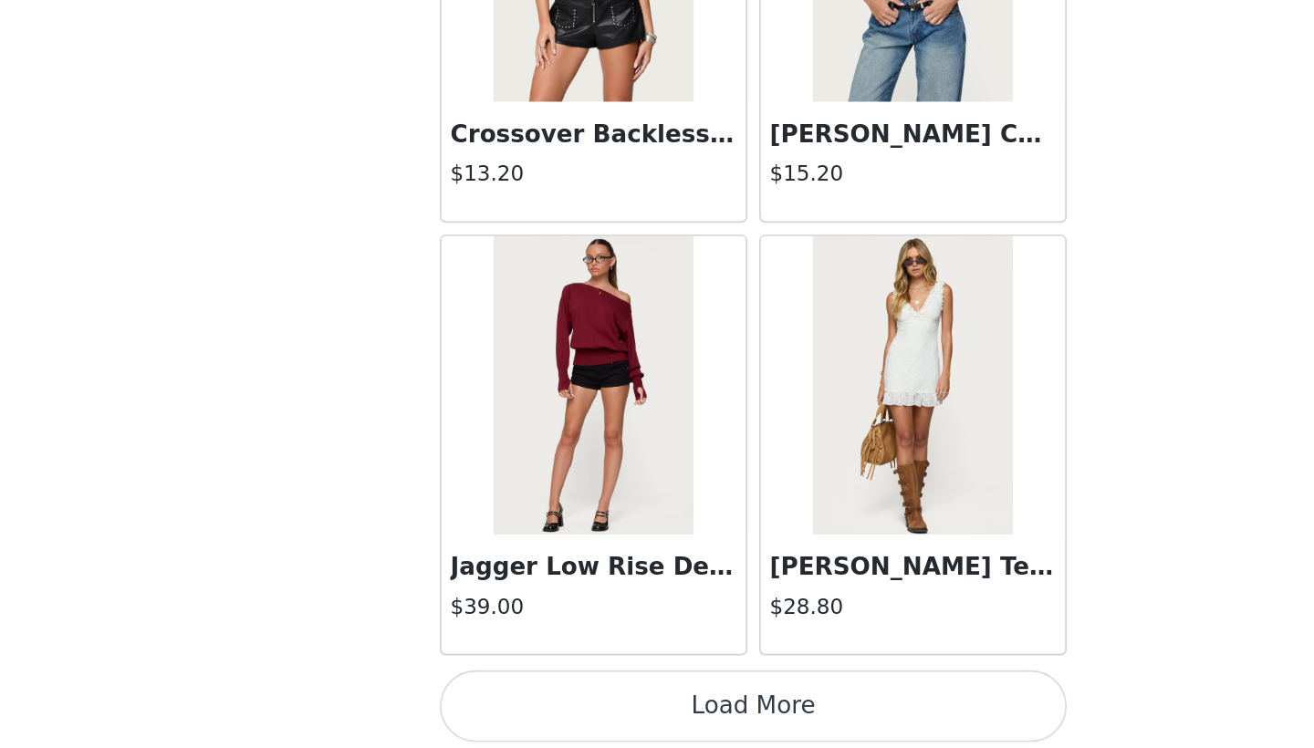
scroll to position [25866, 0]
click at [465, 695] on button "Load More" at bounding box center [656, 717] width 383 height 44
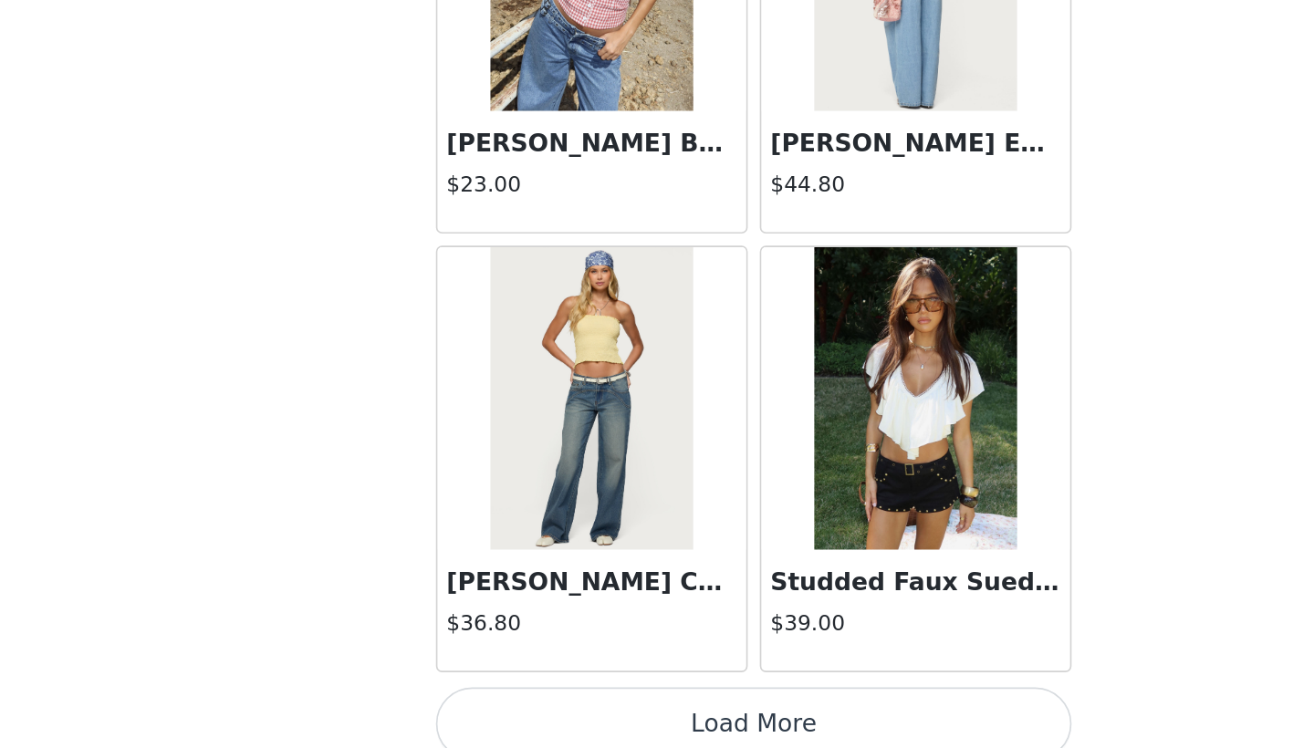
scroll to position [28505, 0]
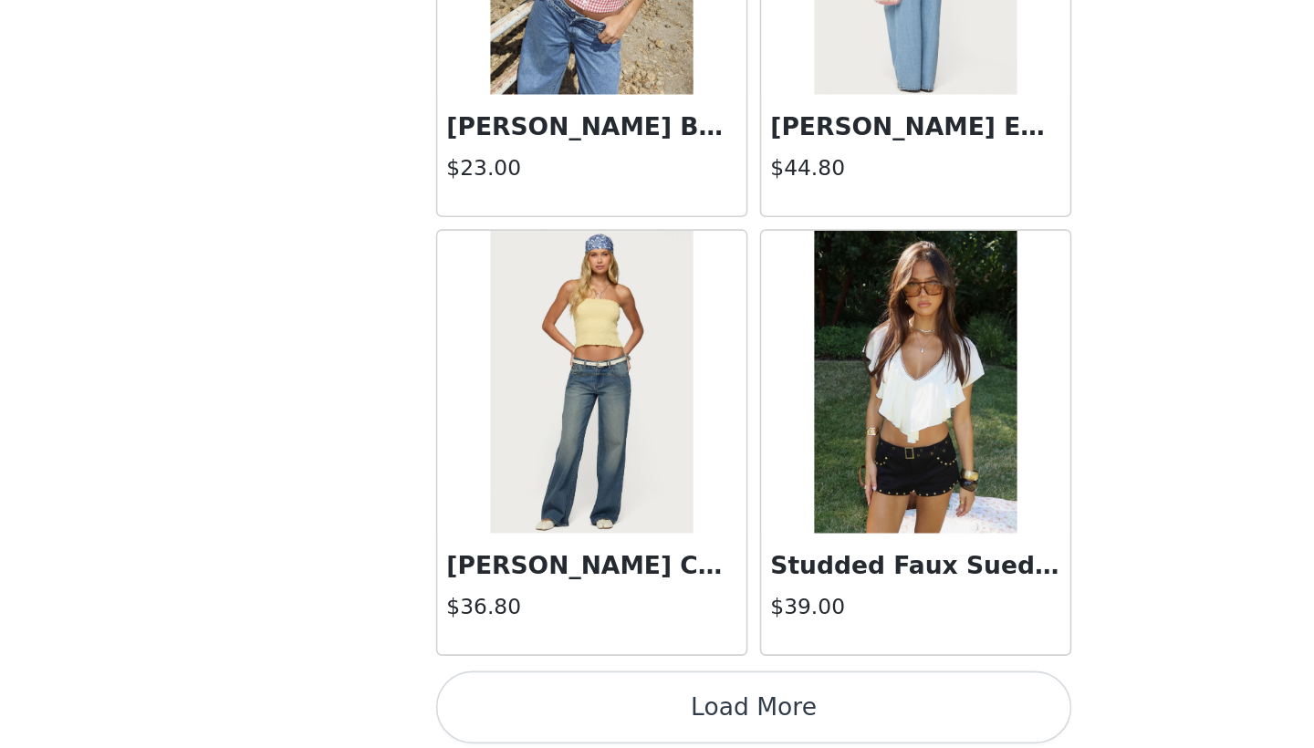
click at [465, 695] on button "Load More" at bounding box center [656, 717] width 383 height 44
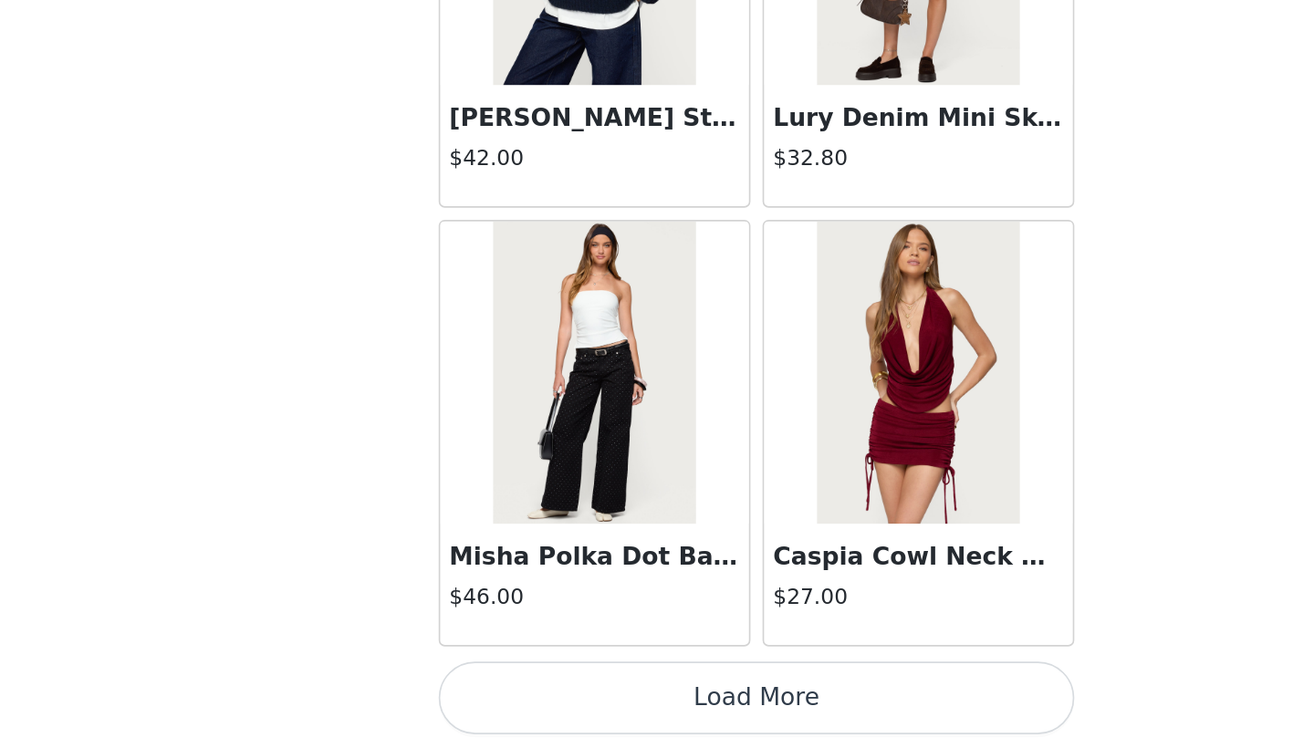
scroll to position [31160, 0]
click at [498, 695] on button "Load More" at bounding box center [656, 717] width 383 height 44
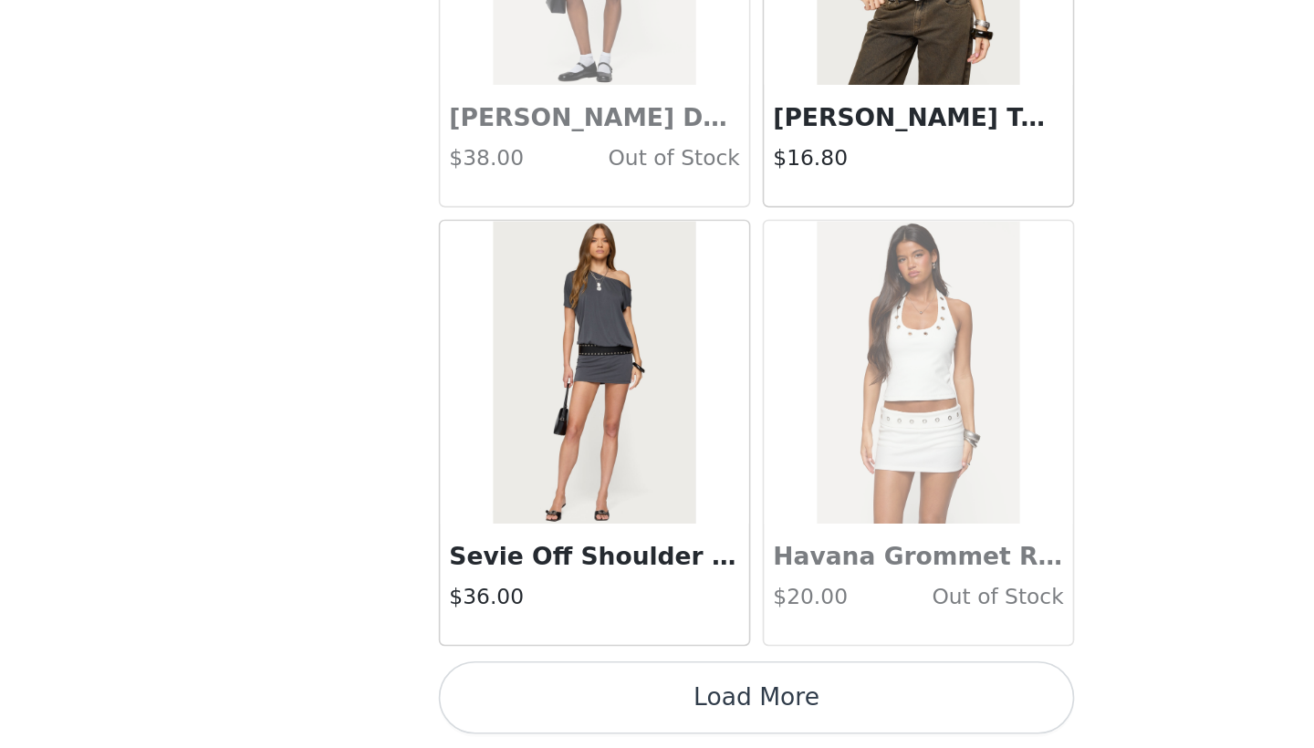
scroll to position [33807, 0]
click at [465, 695] on button "Load More" at bounding box center [656, 717] width 383 height 44
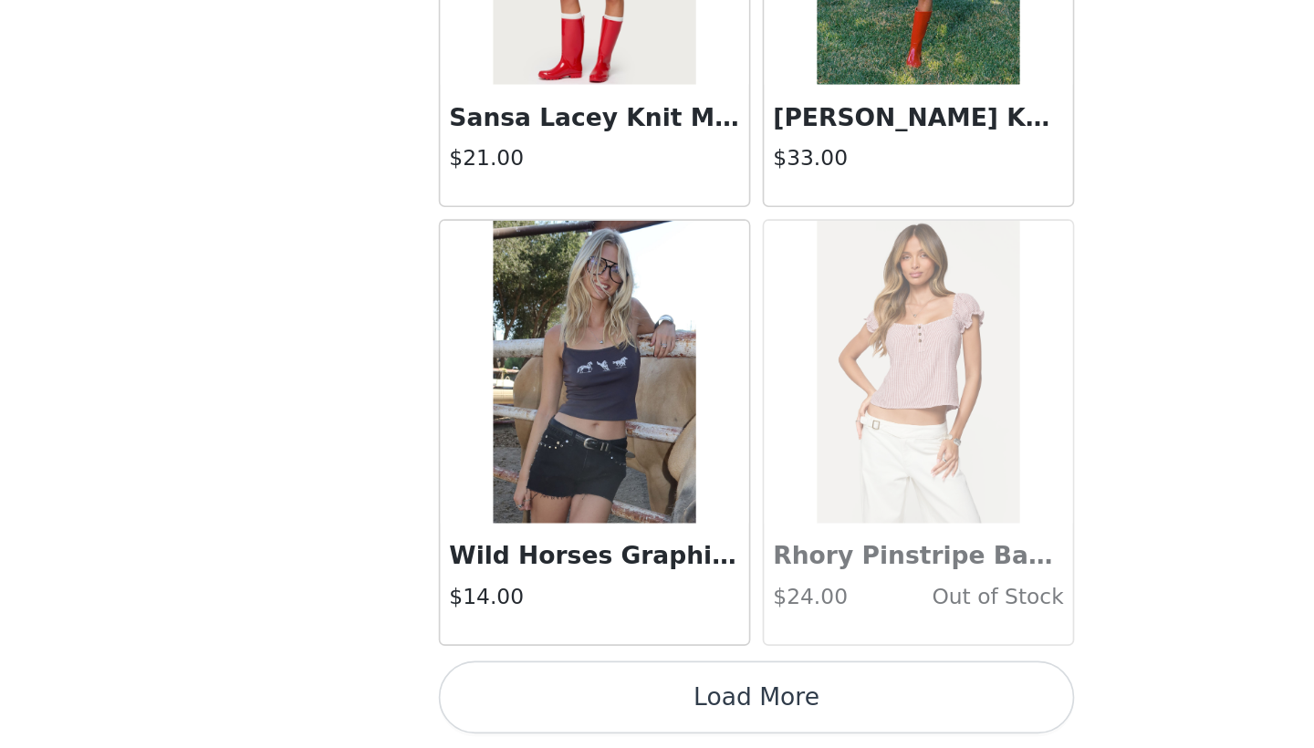
scroll to position [36454, 0]
click at [488, 695] on button "Load More" at bounding box center [656, 717] width 383 height 44
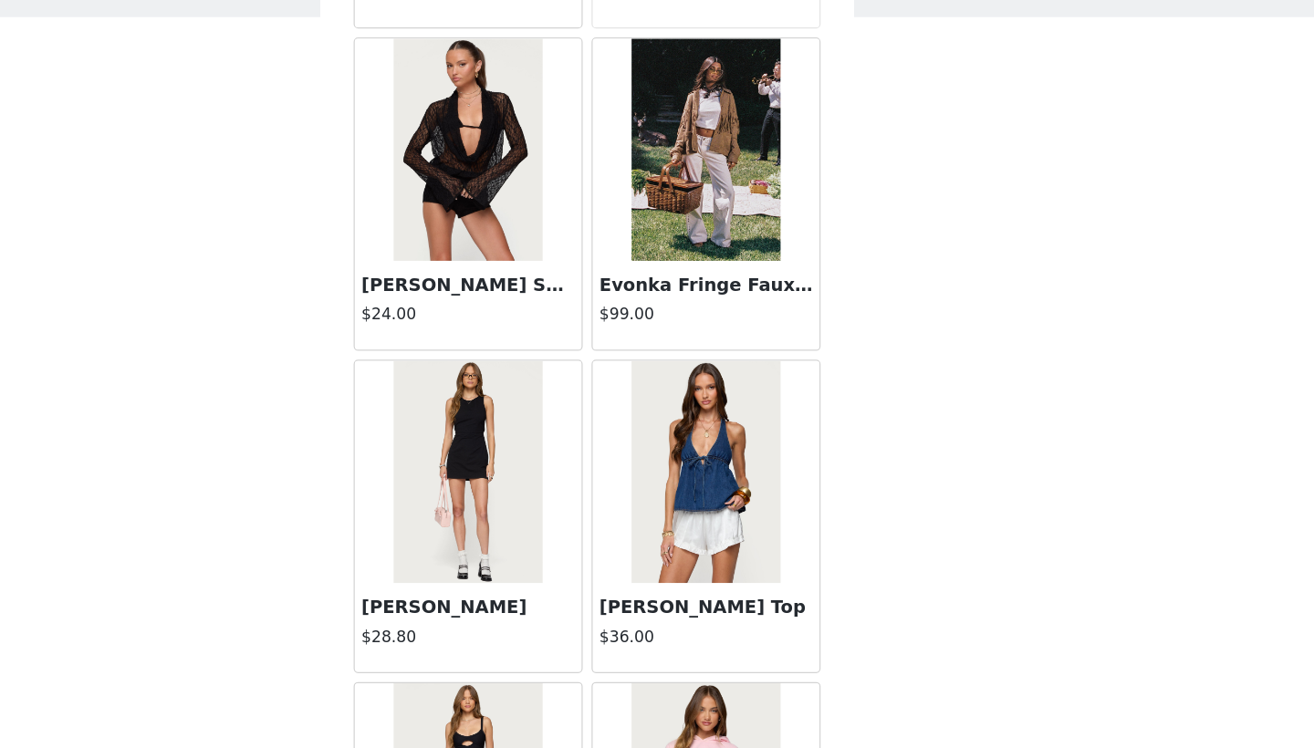
scroll to position [0, 0]
click at [678, 344] on div "Back [PERSON_NAME] Asymmetric Crochet Top $13.20 Polka Dot Cupped Chiffon Mini …" at bounding box center [657, 374] width 438 height 748
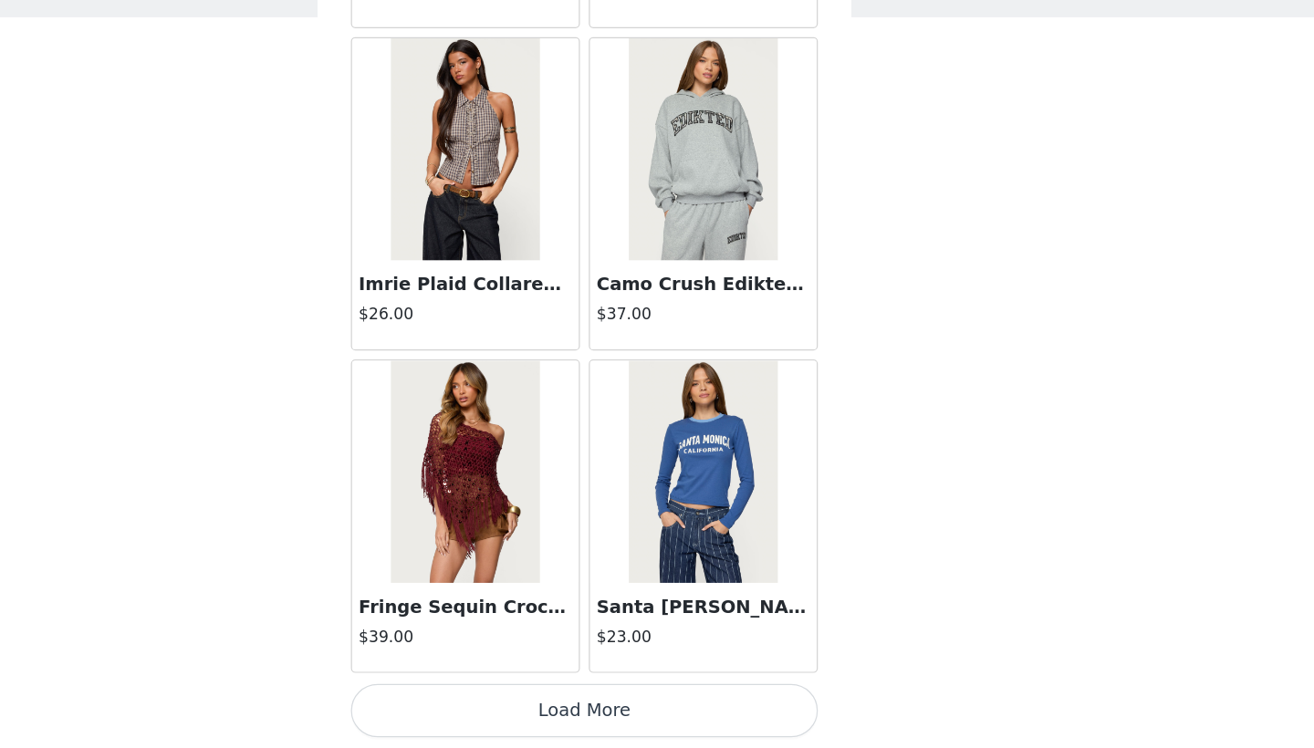
click at [523, 695] on button "Load More" at bounding box center [656, 717] width 383 height 44
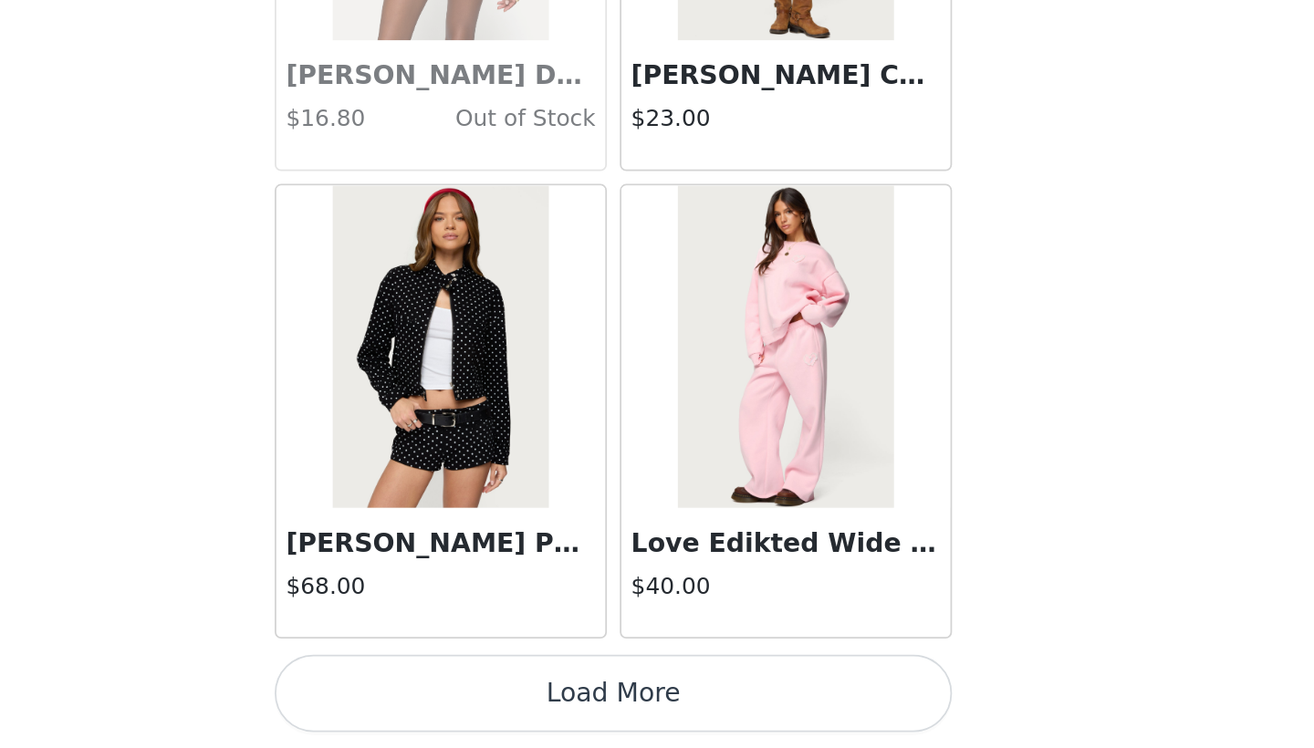
click at [465, 695] on button "Load More" at bounding box center [656, 717] width 383 height 44
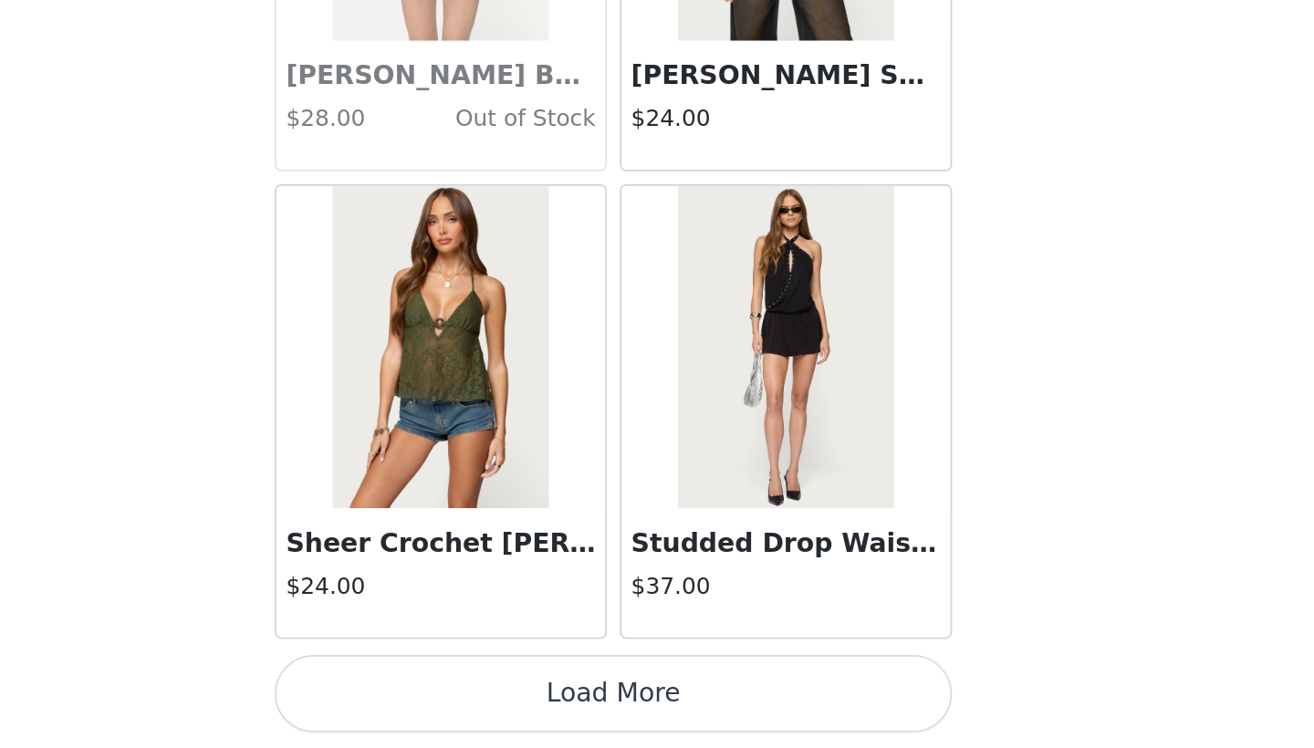
scroll to position [44395, 0]
click at [465, 695] on button "Load More" at bounding box center [656, 717] width 383 height 44
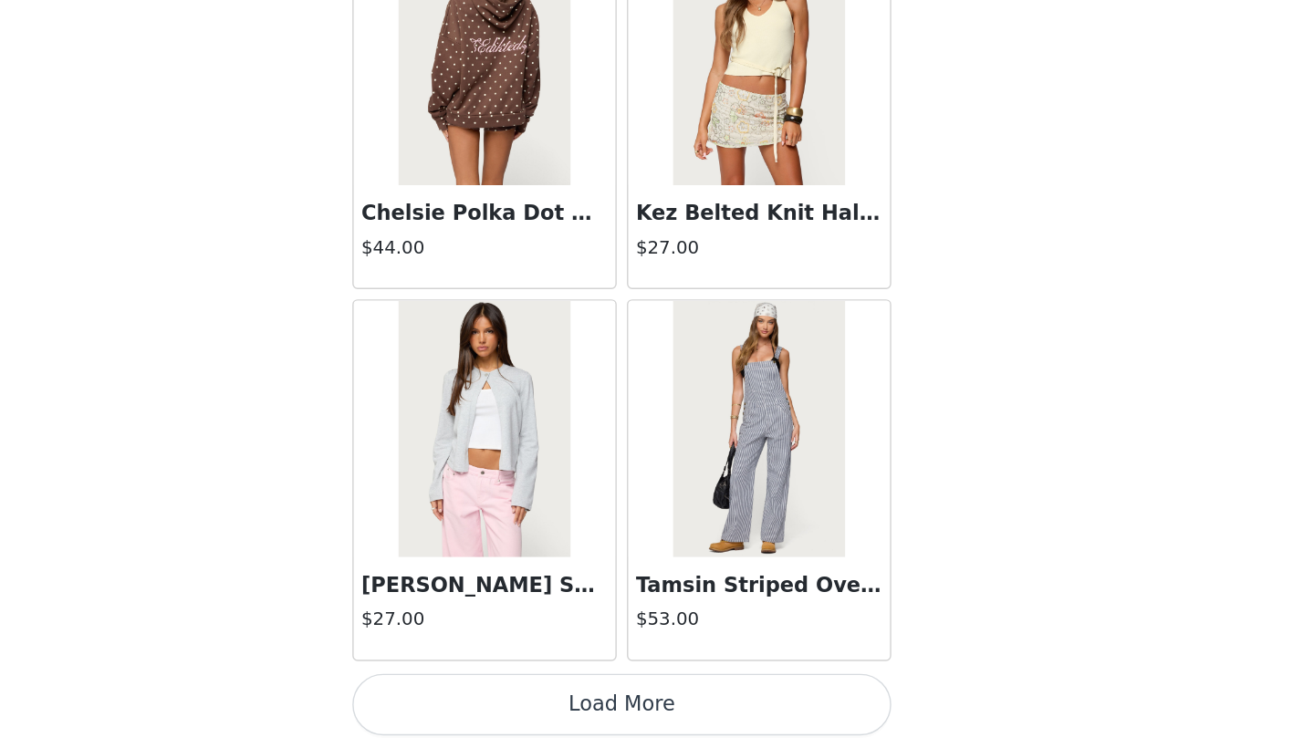
scroll to position [0, 0]
click at [465, 695] on button "Load More" at bounding box center [656, 717] width 383 height 44
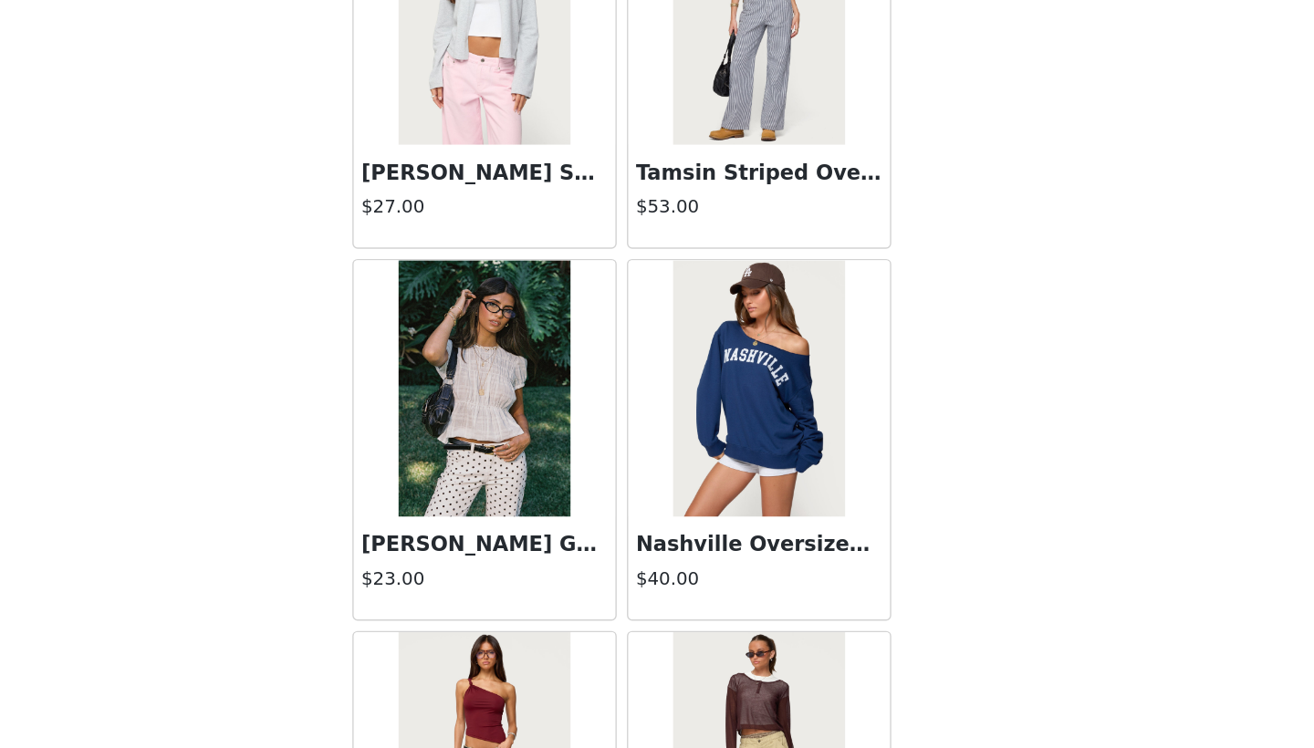
scroll to position [47336, 0]
click at [498, 400] on img at bounding box center [558, 491] width 121 height 183
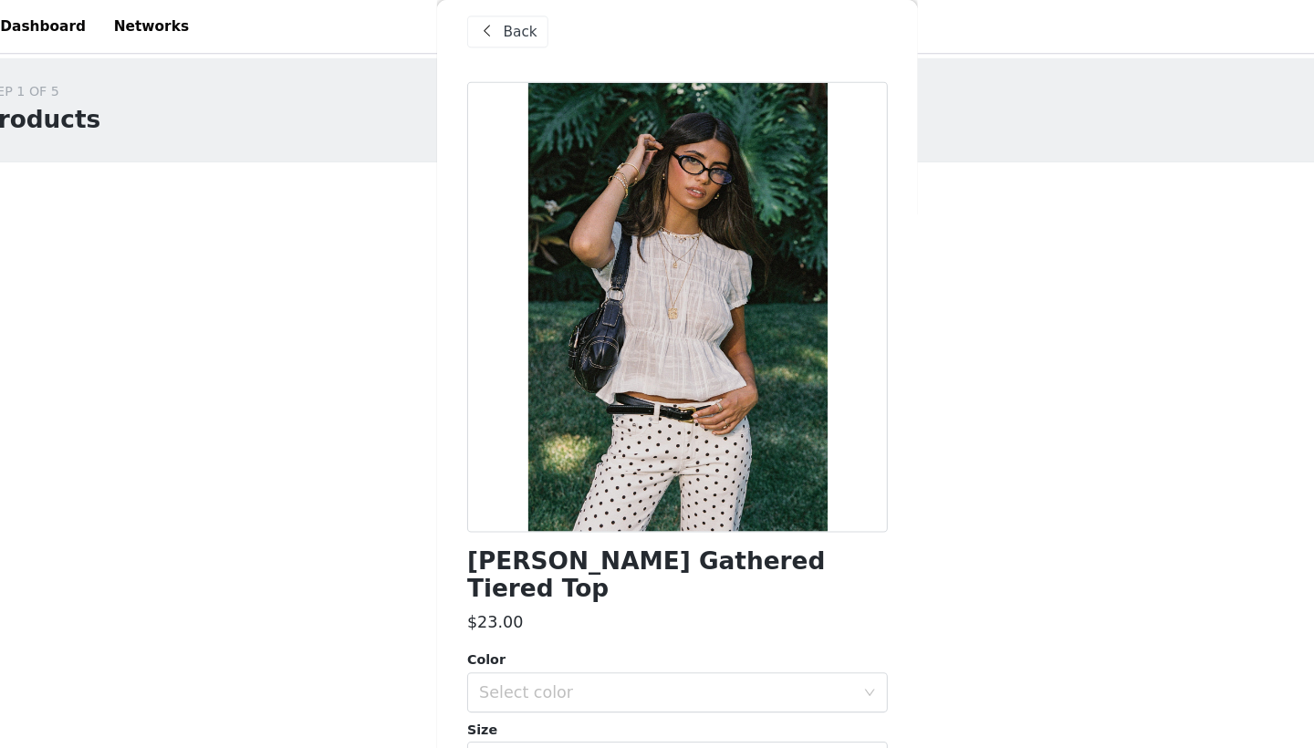
scroll to position [15, 0]
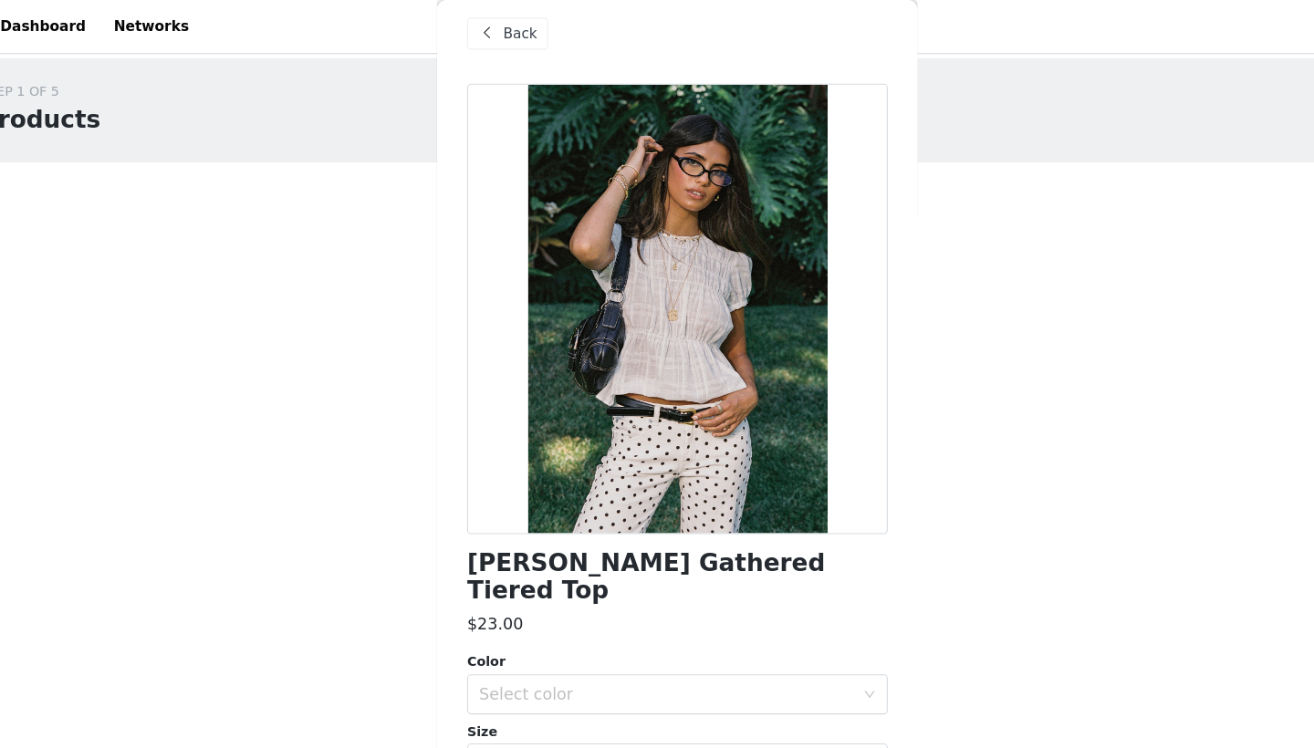
click at [465, 28] on div "Back" at bounding box center [502, 30] width 74 height 29
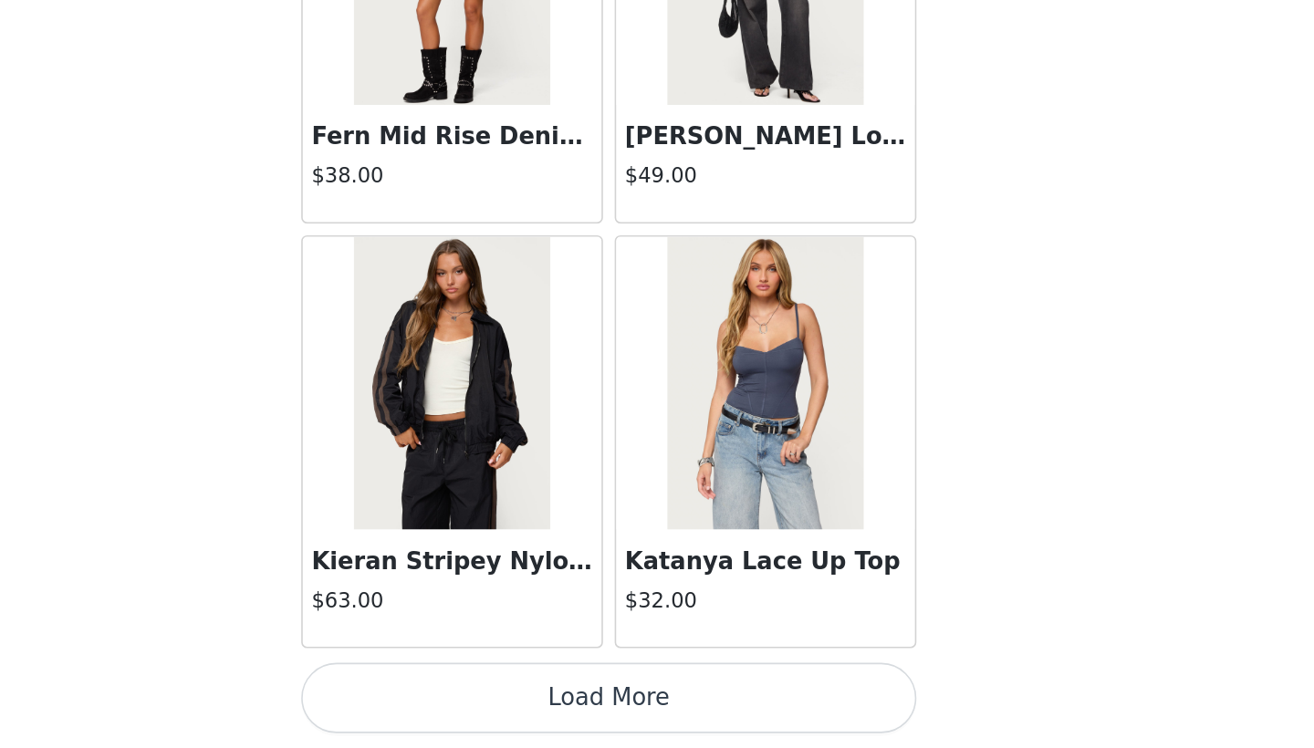
scroll to position [0, 0]
click at [465, 695] on button "Load More" at bounding box center [656, 717] width 383 height 44
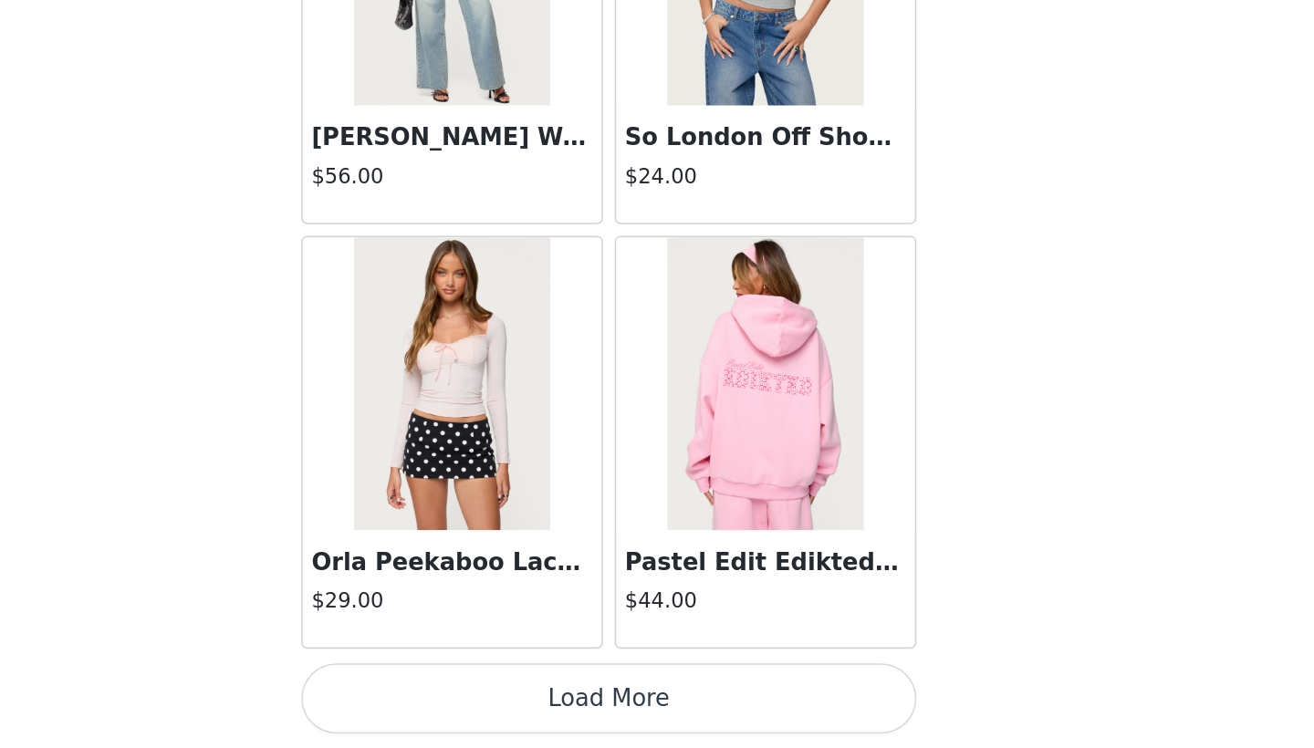
scroll to position [52335, 0]
click at [465, 695] on button "Load More" at bounding box center [656, 717] width 383 height 44
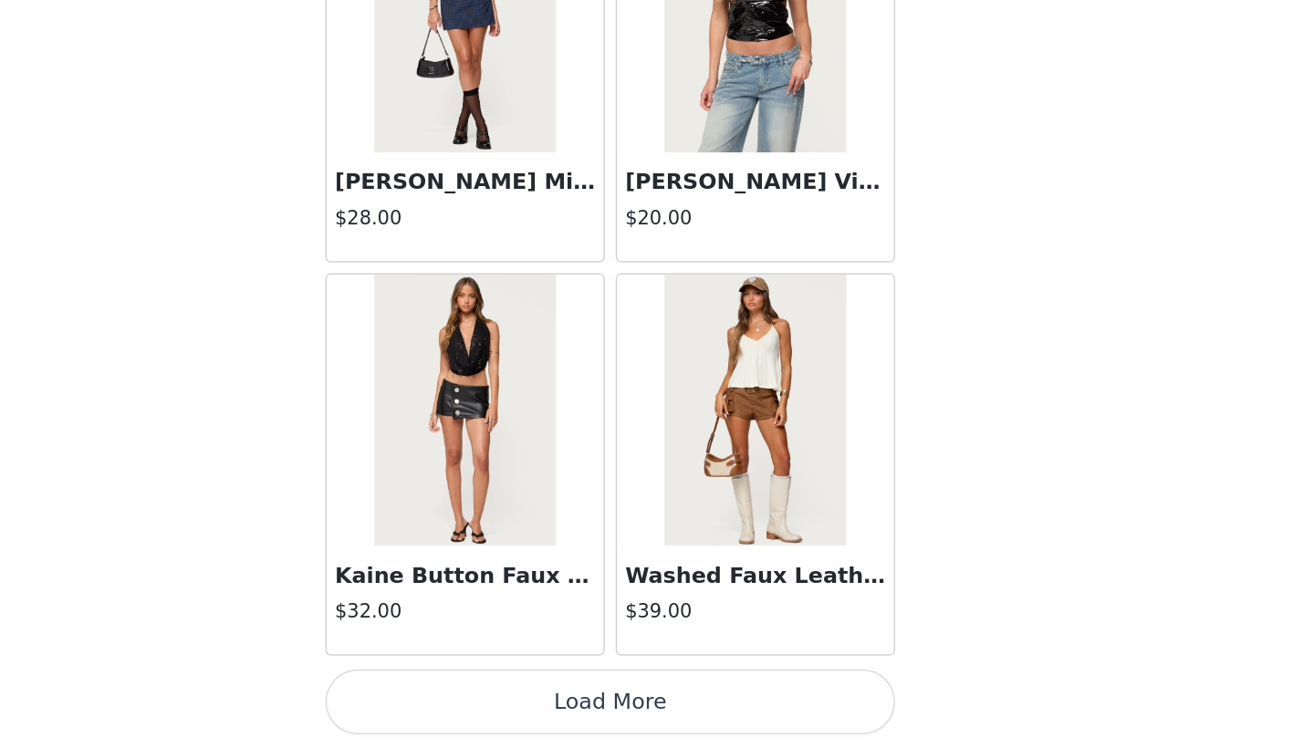
scroll to position [0, 0]
click at [465, 695] on button "Load More" at bounding box center [656, 717] width 383 height 44
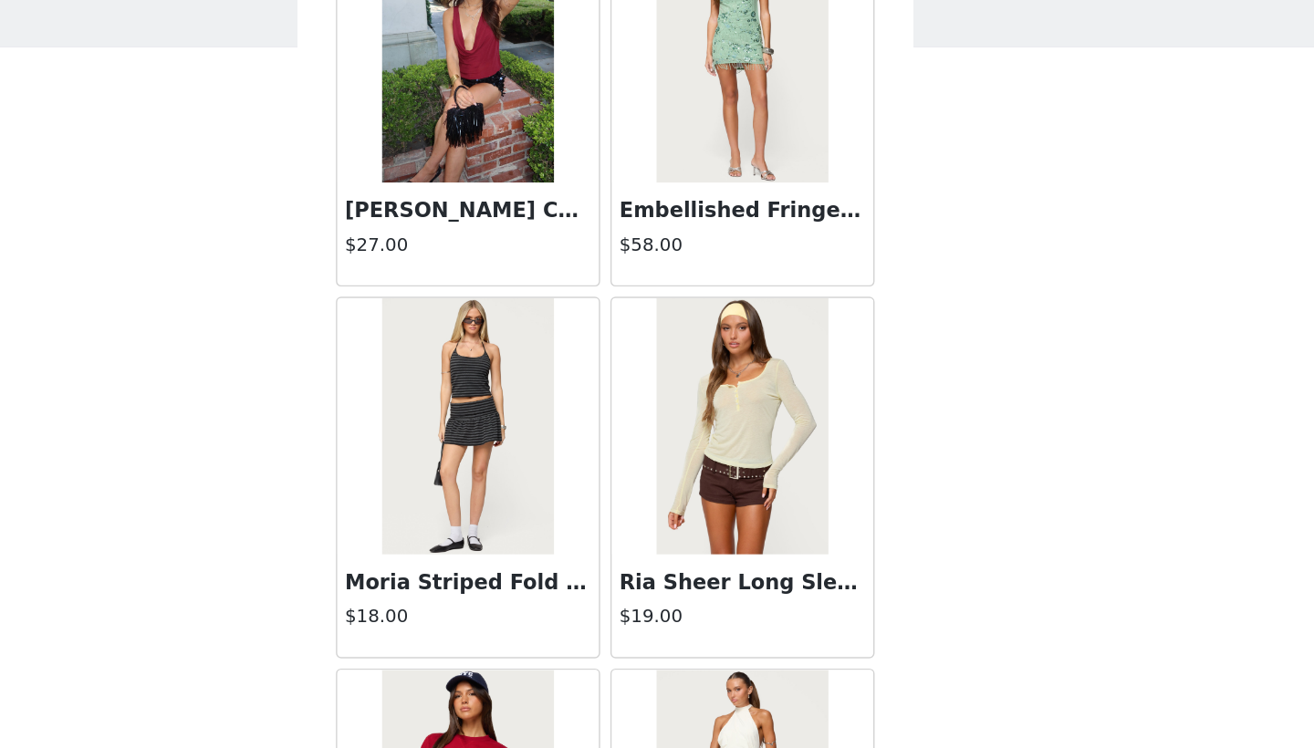
scroll to position [53760, 0]
